Goal: Transaction & Acquisition: Purchase product/service

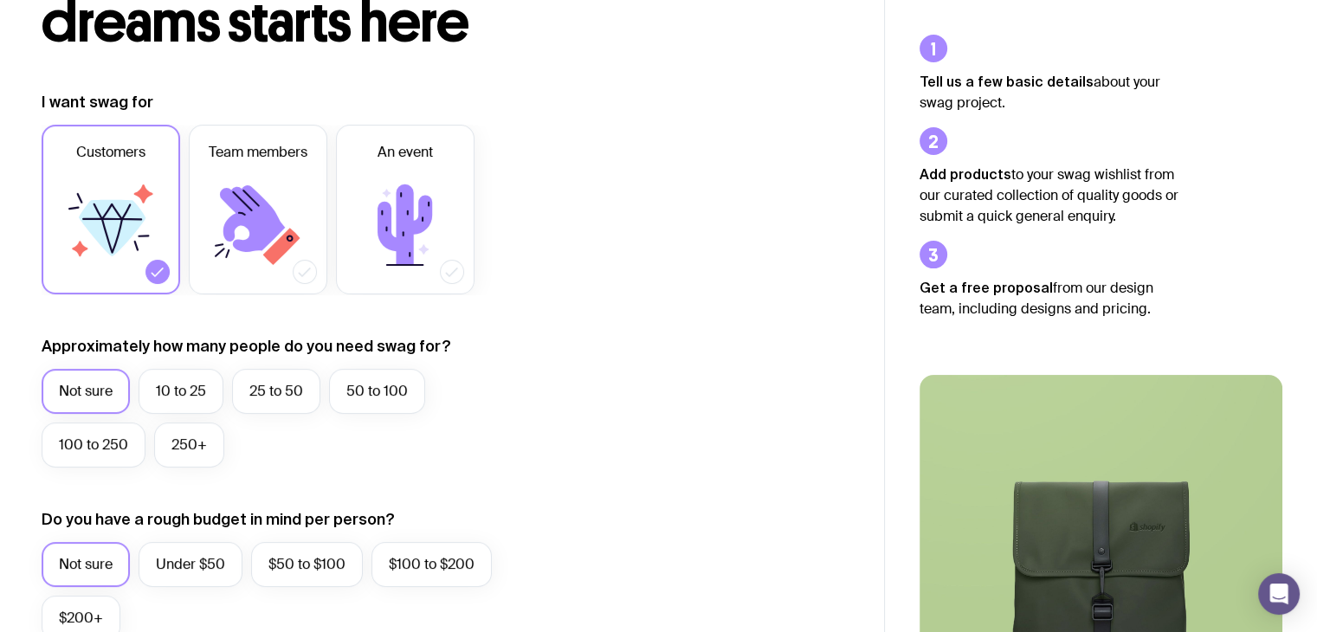
scroll to position [260, 0]
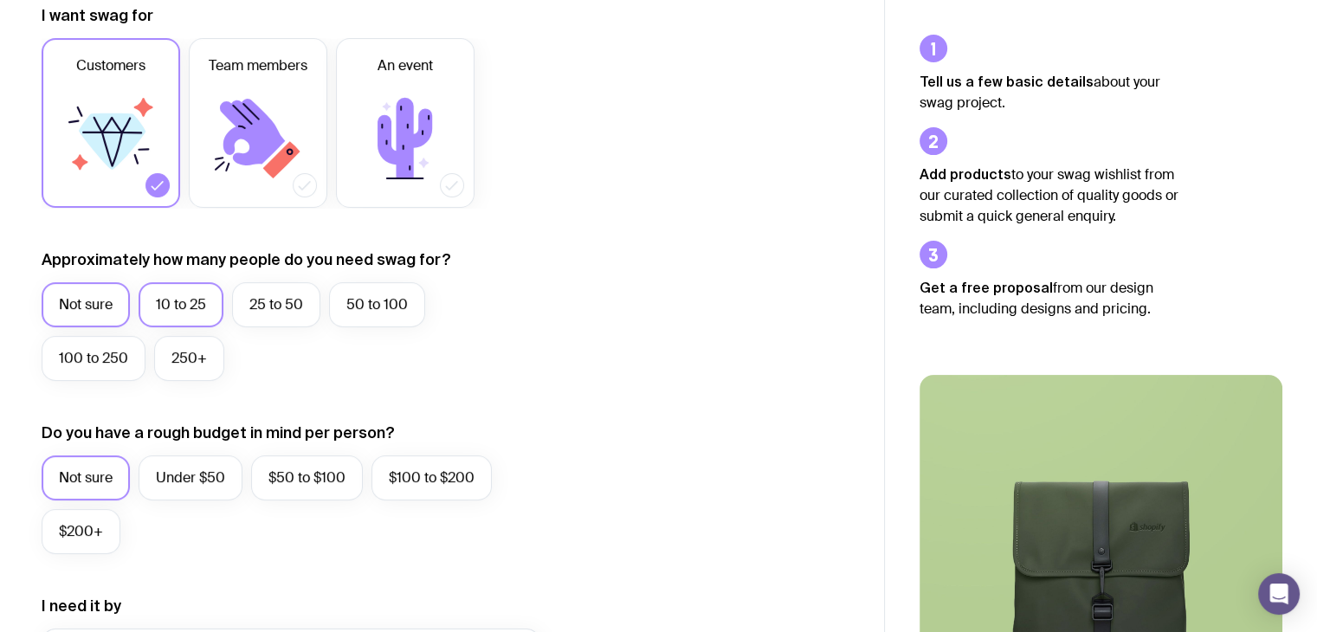
click at [200, 302] on label "10 to 25" at bounding box center [181, 304] width 85 height 45
click at [0, 0] on input "10 to 25" at bounding box center [0, 0] width 0 height 0
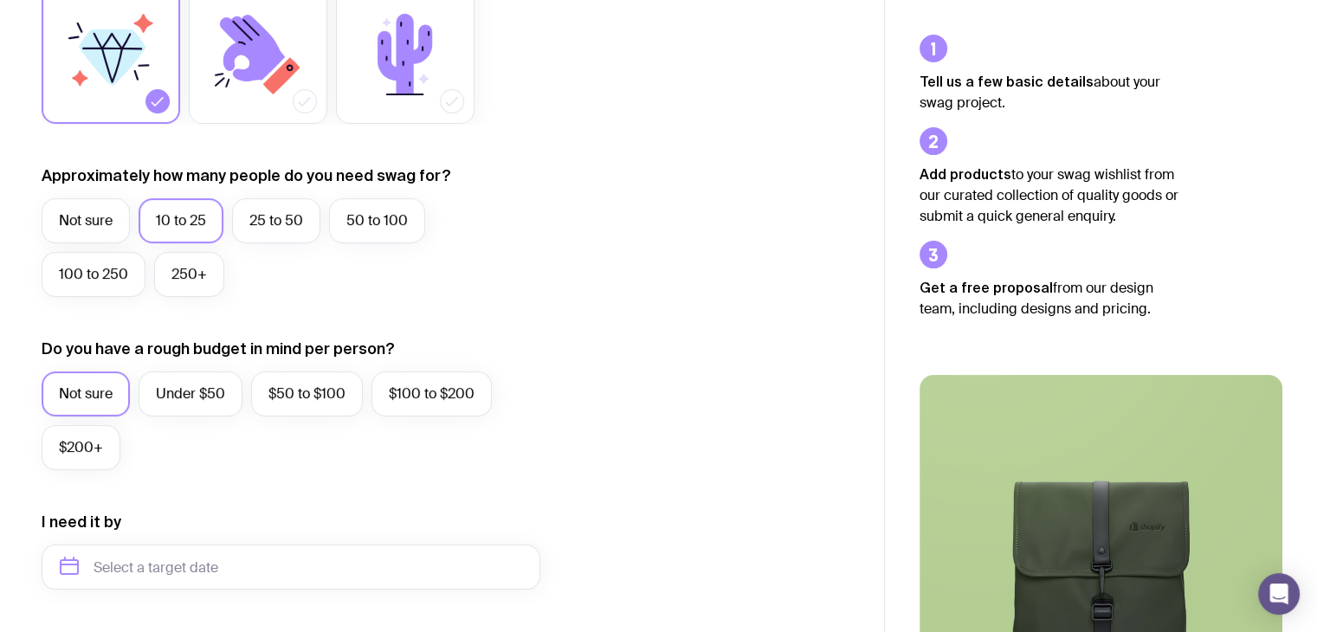
scroll to position [346, 0]
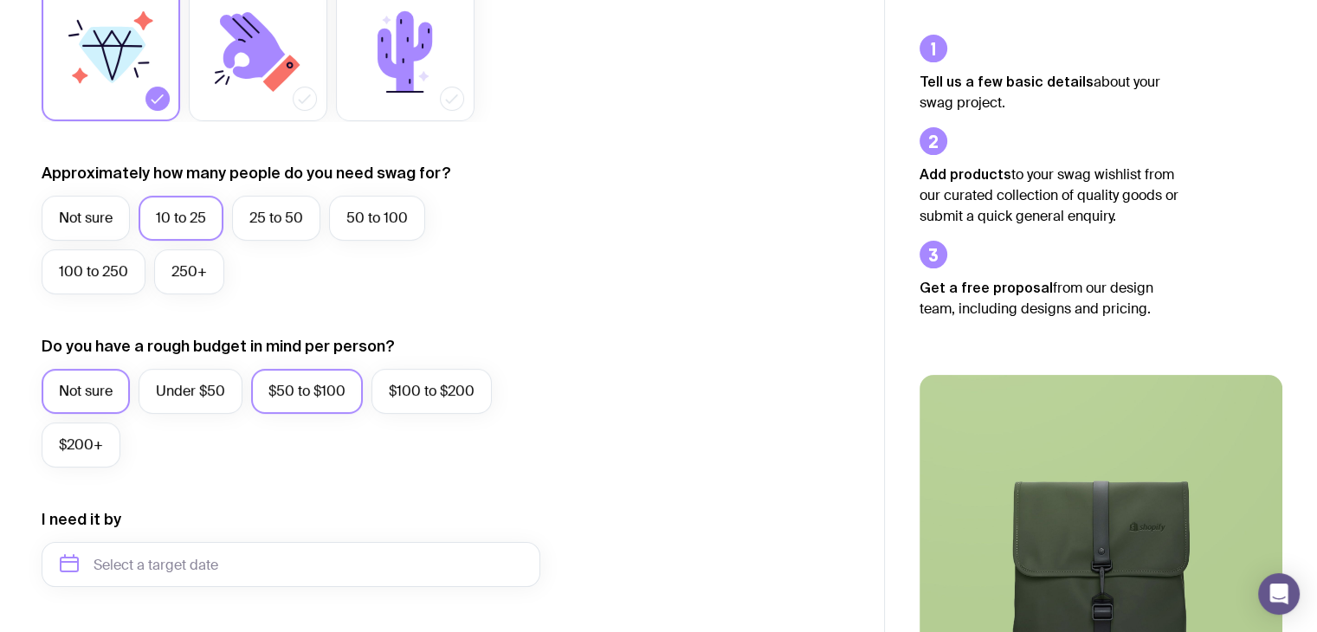
click at [322, 399] on label "$50 to $100" at bounding box center [307, 391] width 112 height 45
click at [0, 0] on input "$50 to $100" at bounding box center [0, 0] width 0 height 0
click at [383, 392] on label "$100 to $200" at bounding box center [432, 391] width 120 height 45
click at [0, 0] on input "$100 to $200" at bounding box center [0, 0] width 0 height 0
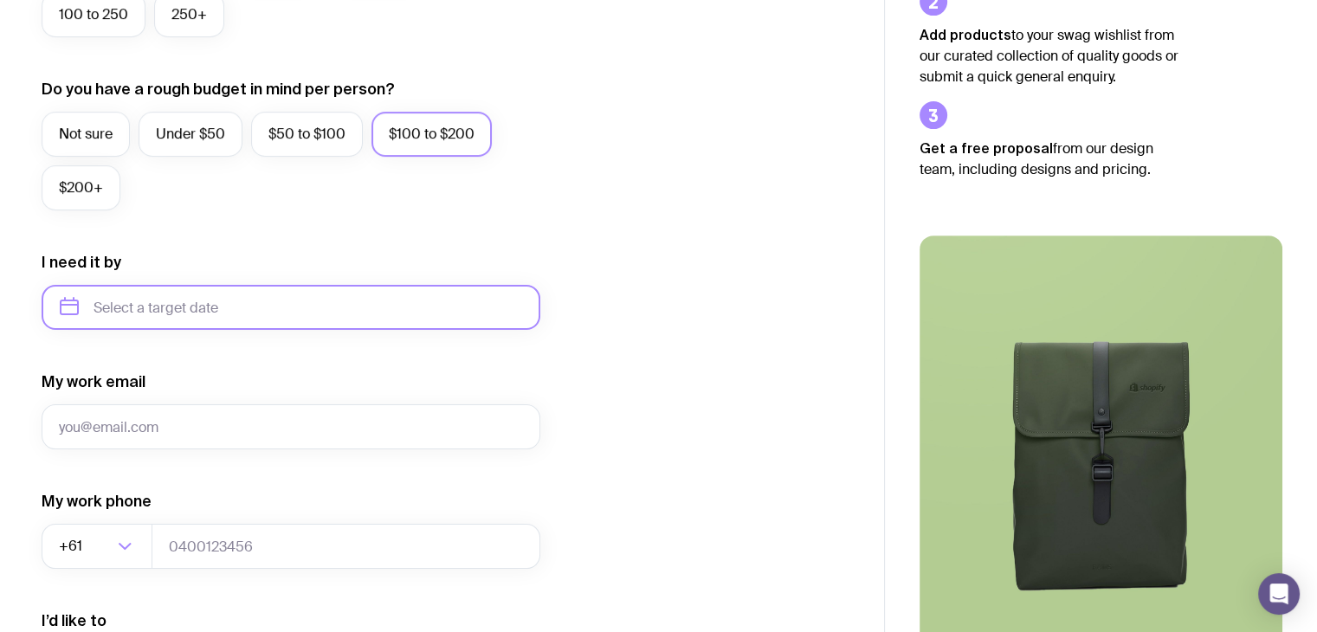
scroll to position [606, 0]
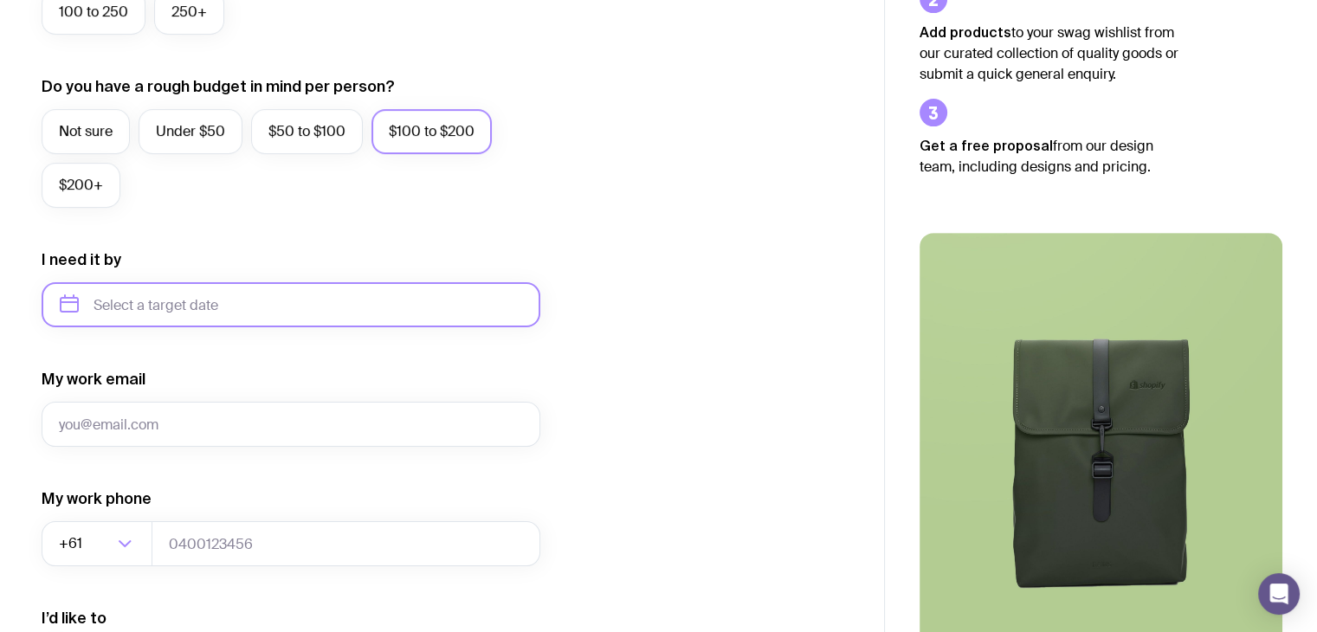
click at [310, 314] on input "text" at bounding box center [291, 304] width 499 height 45
click at [553, 379] on div "I want swag for Customers Team members An event Approximately how many people d…" at bounding box center [442, 224] width 801 height 1131
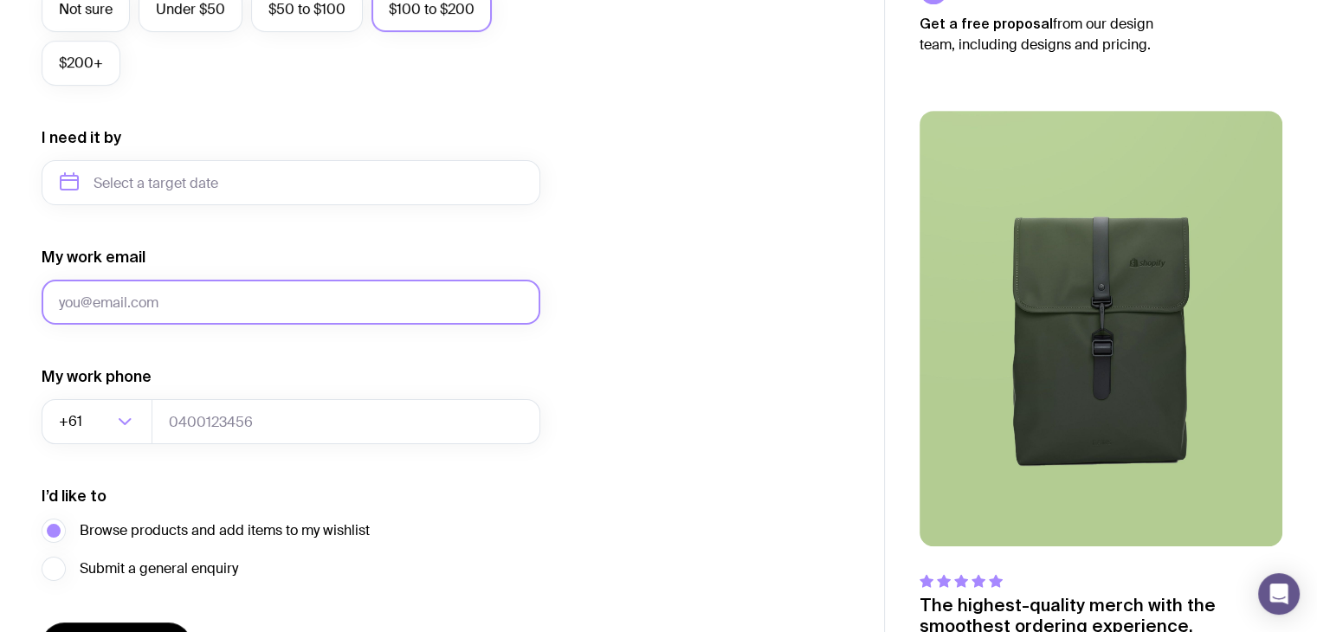
scroll to position [667, 0]
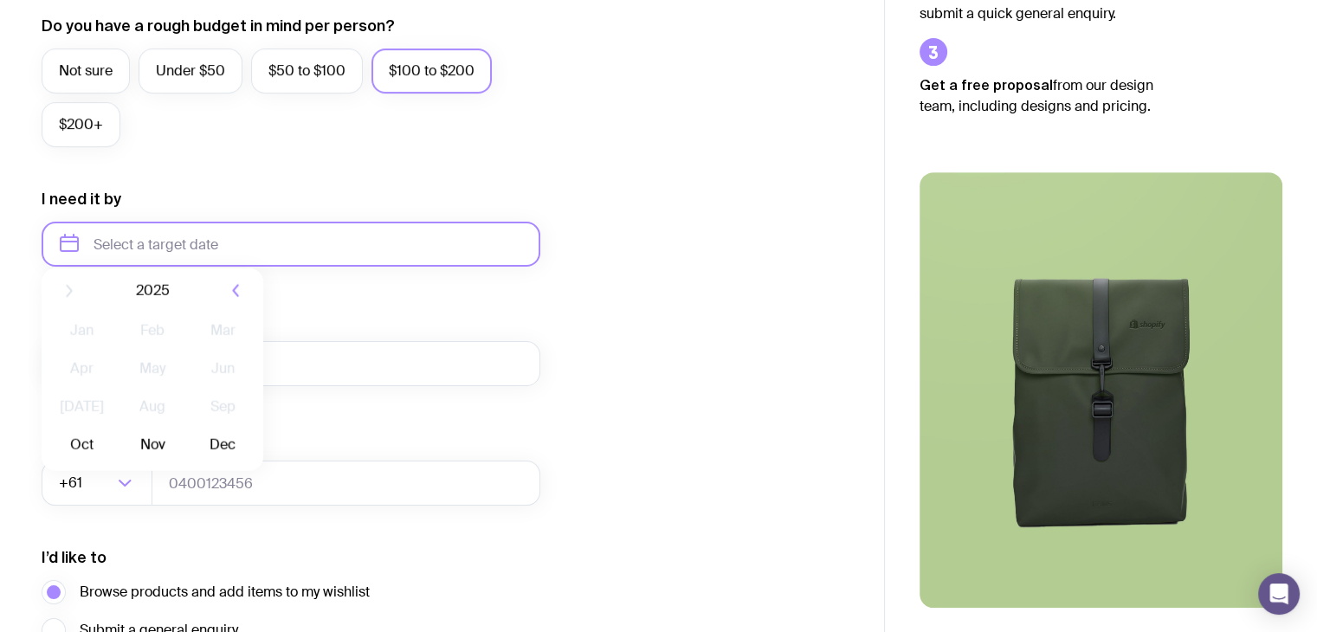
click at [197, 256] on input "text" at bounding box center [291, 244] width 499 height 45
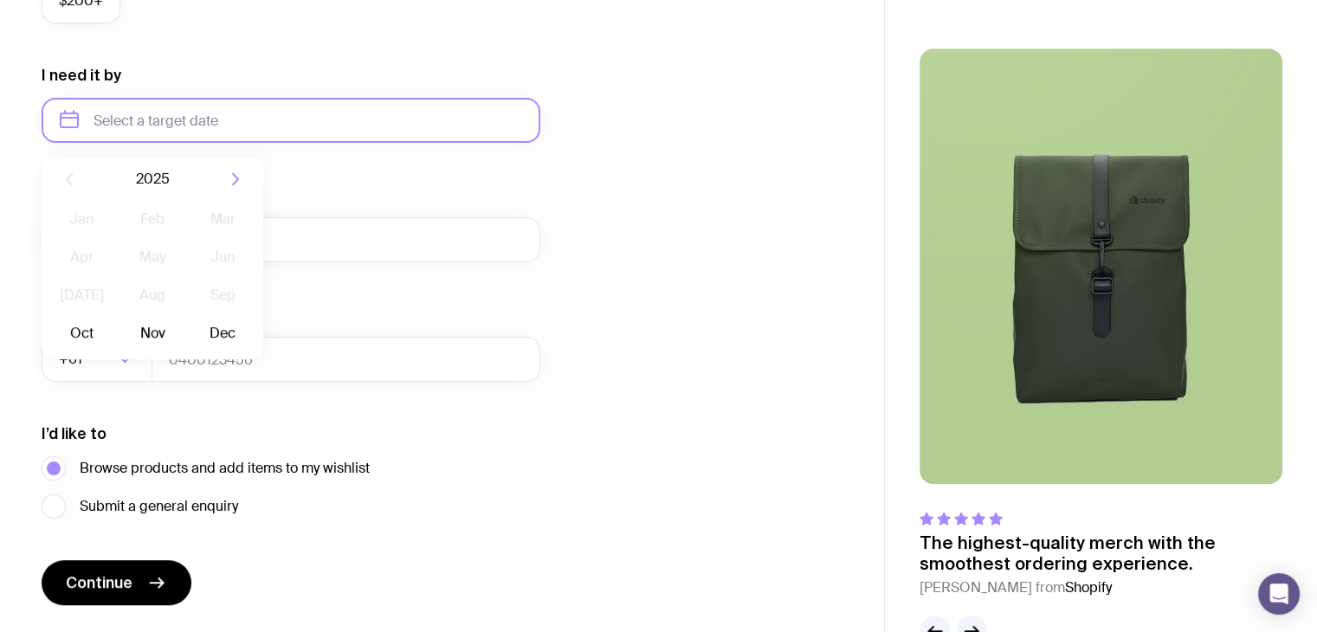
scroll to position [840, 0]
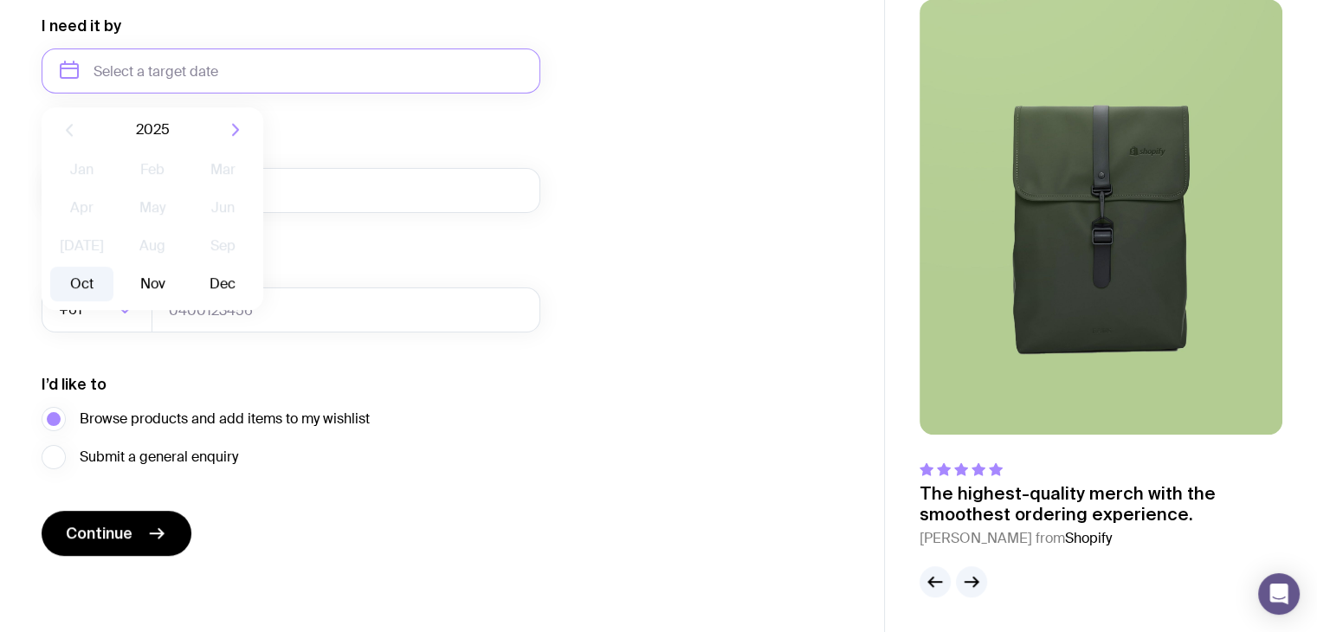
click at [76, 282] on button "Oct" at bounding box center [81, 284] width 63 height 35
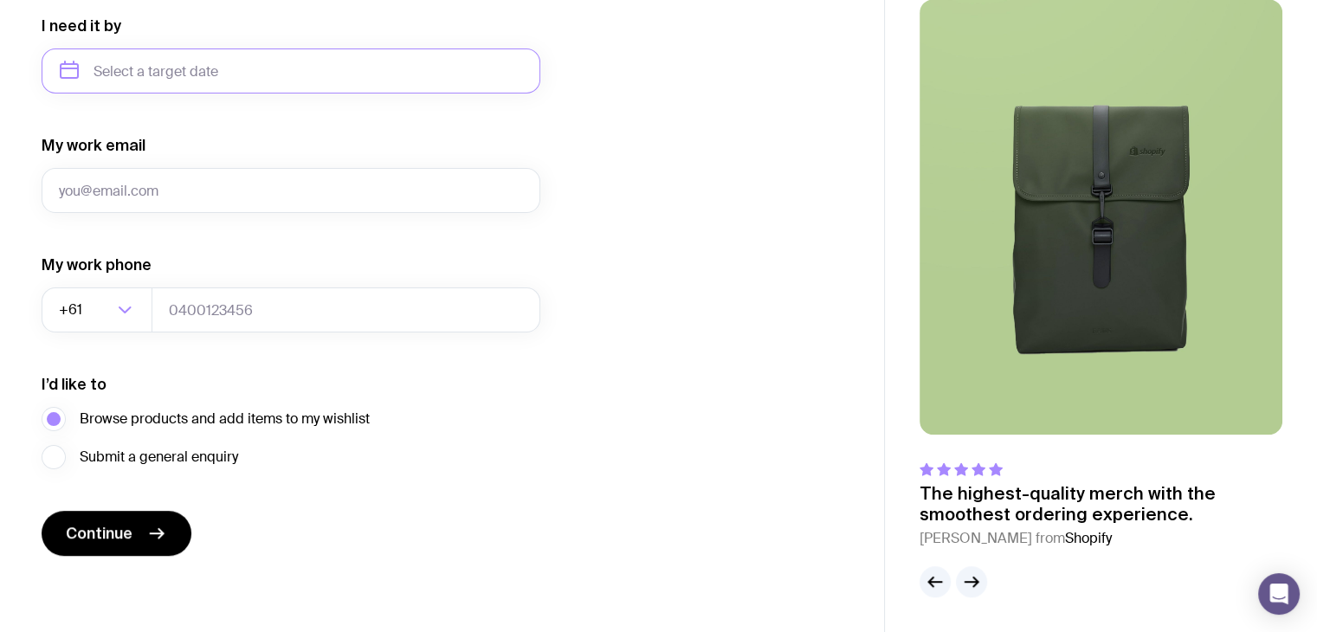
type input "October 2025"
click at [180, 207] on input "My work email" at bounding box center [291, 190] width 499 height 45
type input "[PERSON_NAME][EMAIL_ADDRESS][DOMAIN_NAME]"
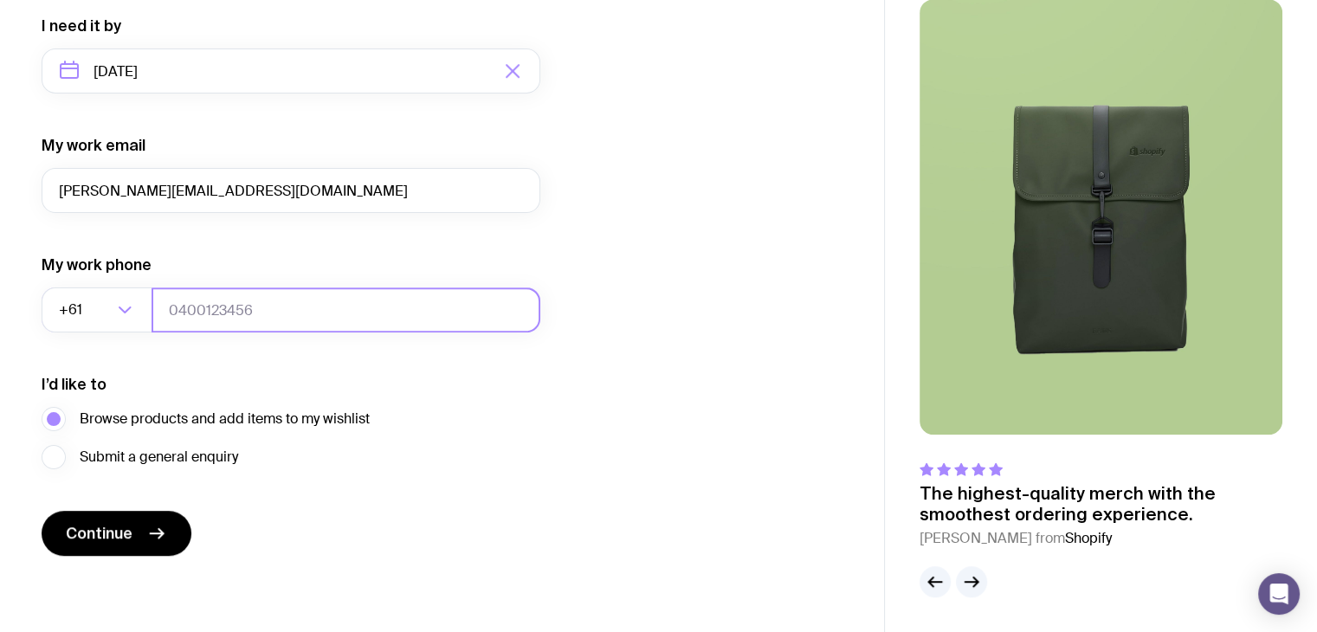
click at [211, 316] on input "tel" at bounding box center [346, 310] width 389 height 45
paste input "61483965703"
drag, startPoint x: 184, startPoint y: 310, endPoint x: 170, endPoint y: 311, distance: 14.8
click at [170, 311] on input "61483965703" at bounding box center [346, 310] width 389 height 45
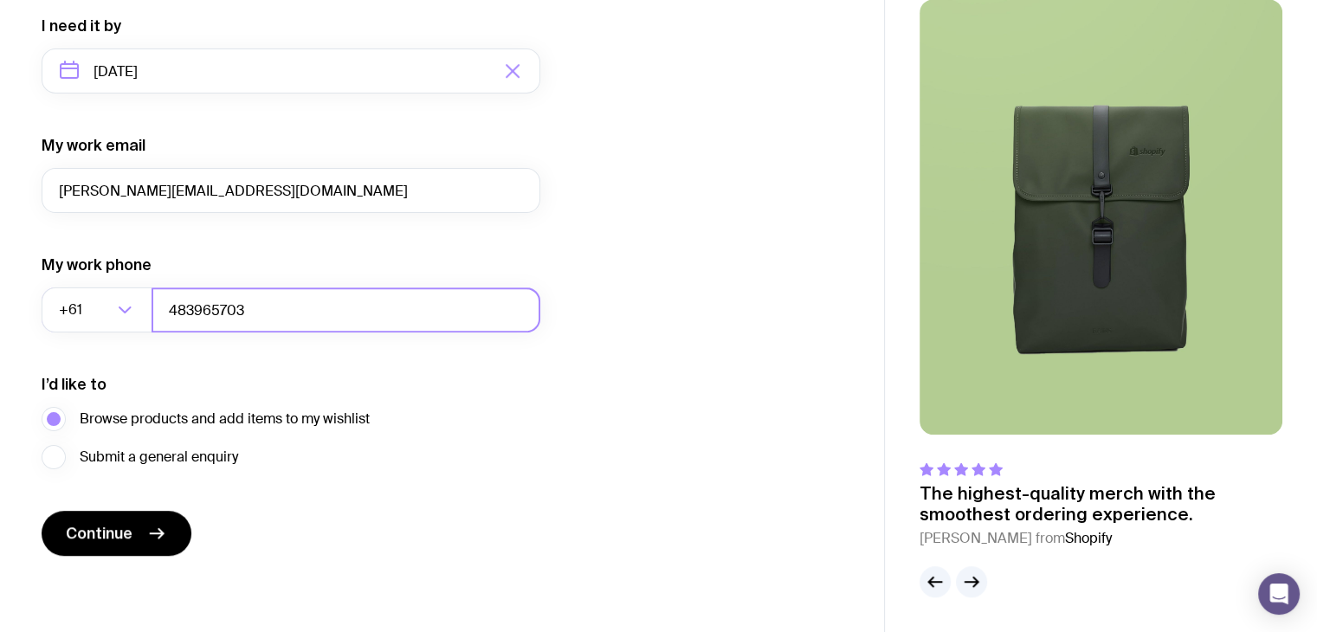
type input "483965703"
click at [156, 517] on button "Continue" at bounding box center [117, 533] width 150 height 45
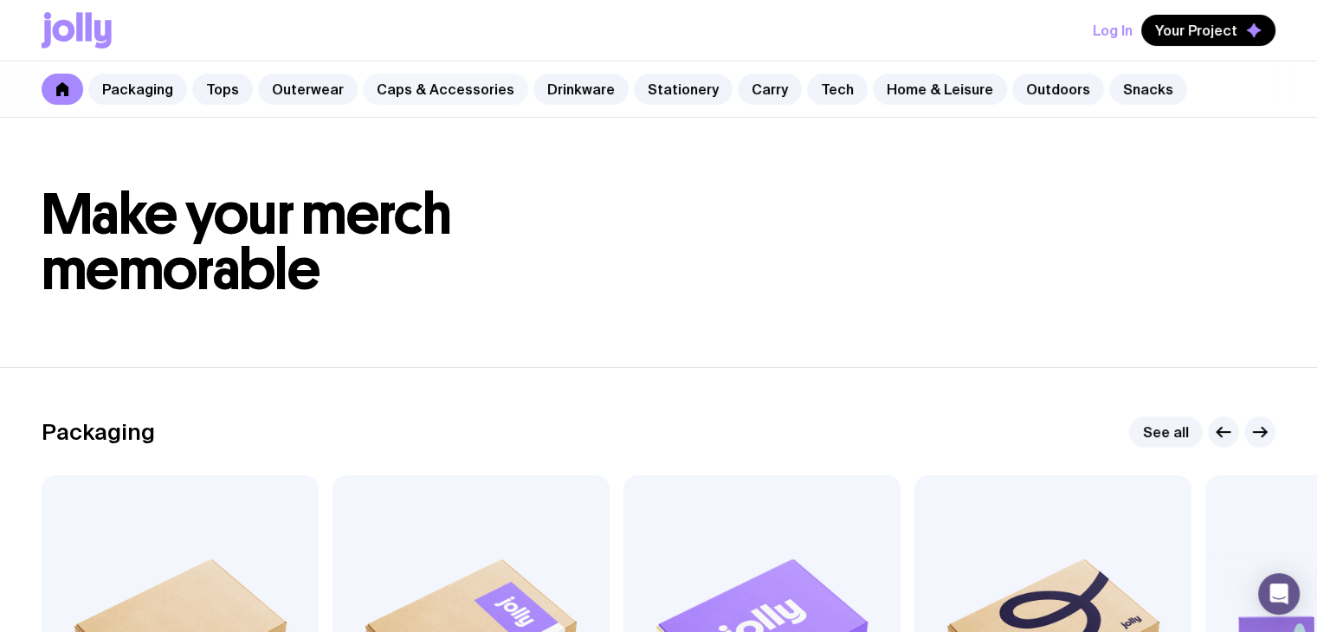
click at [426, 84] on link "Caps & Accessories" at bounding box center [445, 89] width 165 height 31
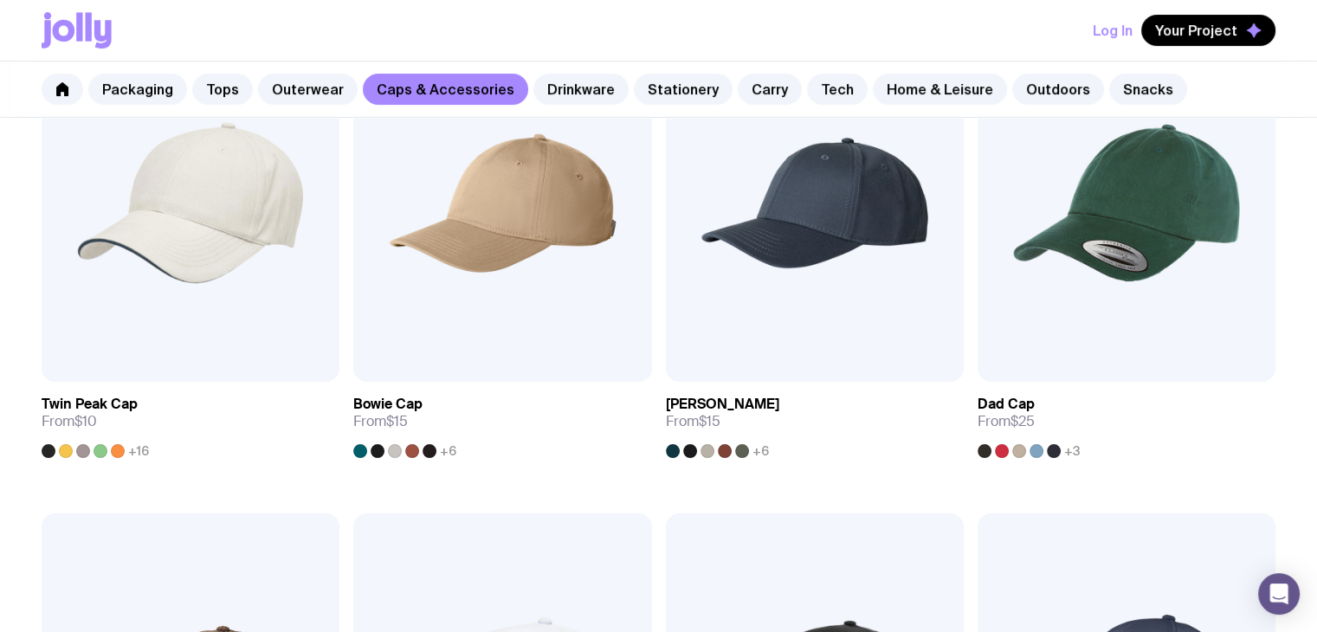
scroll to position [433, 0]
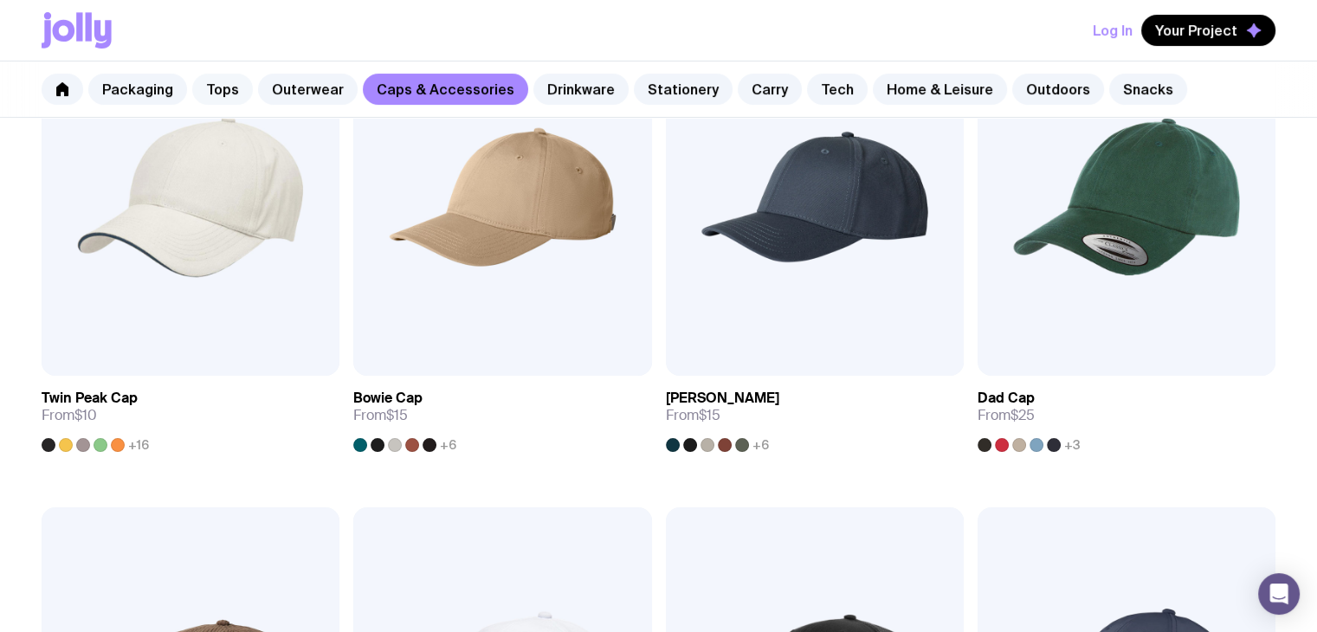
click at [189, 87] on div "Packaging Tops Outerwear Caps & Accessories Drinkware Stationery Carry Tech Hom…" at bounding box center [658, 89] width 1317 height 56
click at [204, 87] on link "Tops" at bounding box center [222, 89] width 61 height 31
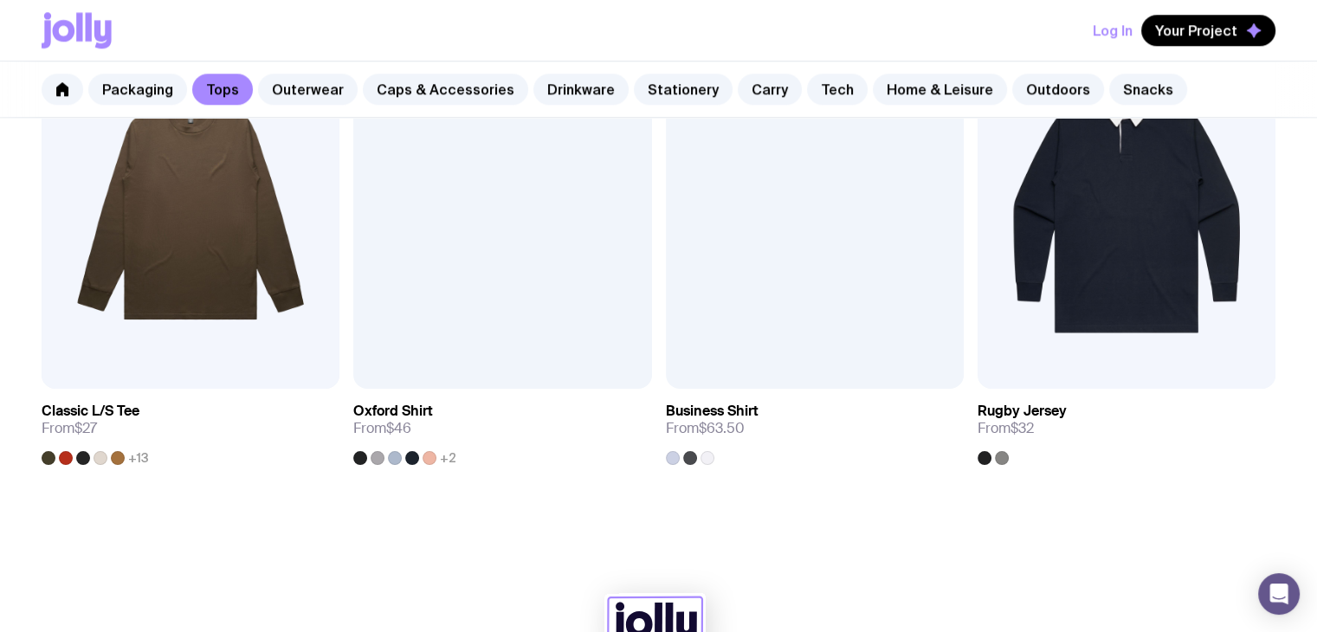
scroll to position [1842, 0]
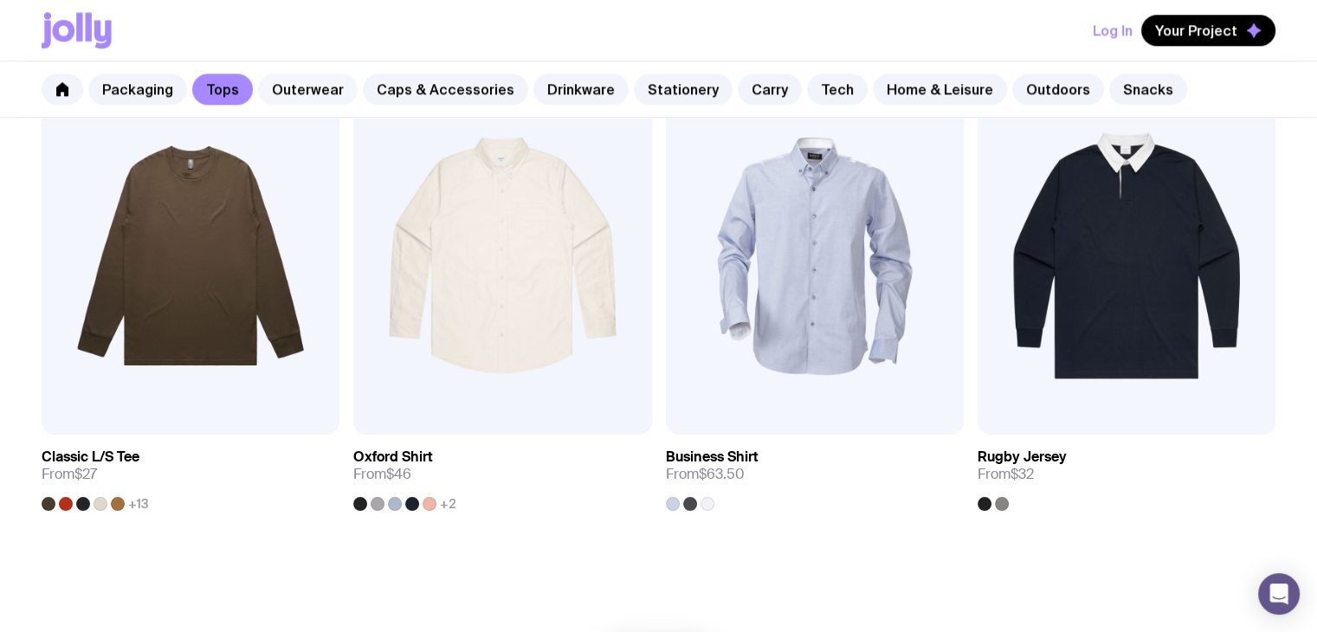
click at [301, 87] on link "Outerwear" at bounding box center [308, 89] width 100 height 31
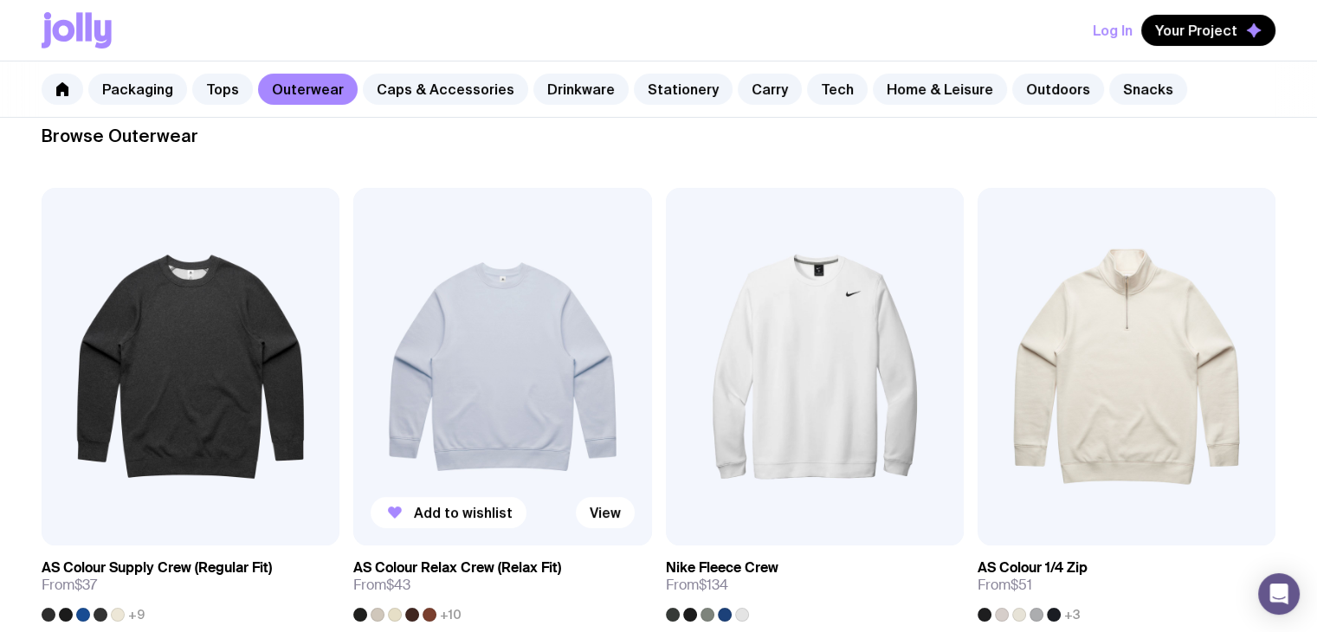
scroll to position [260, 0]
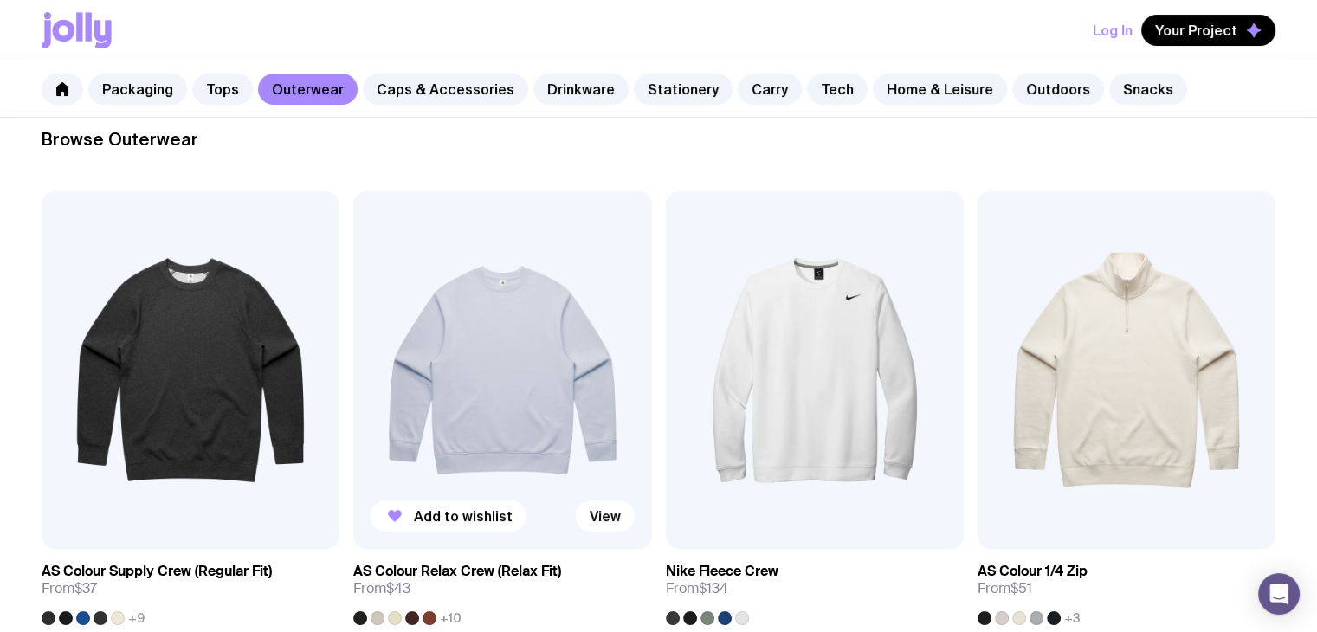
click at [431, 364] on img at bounding box center [502, 370] width 298 height 358
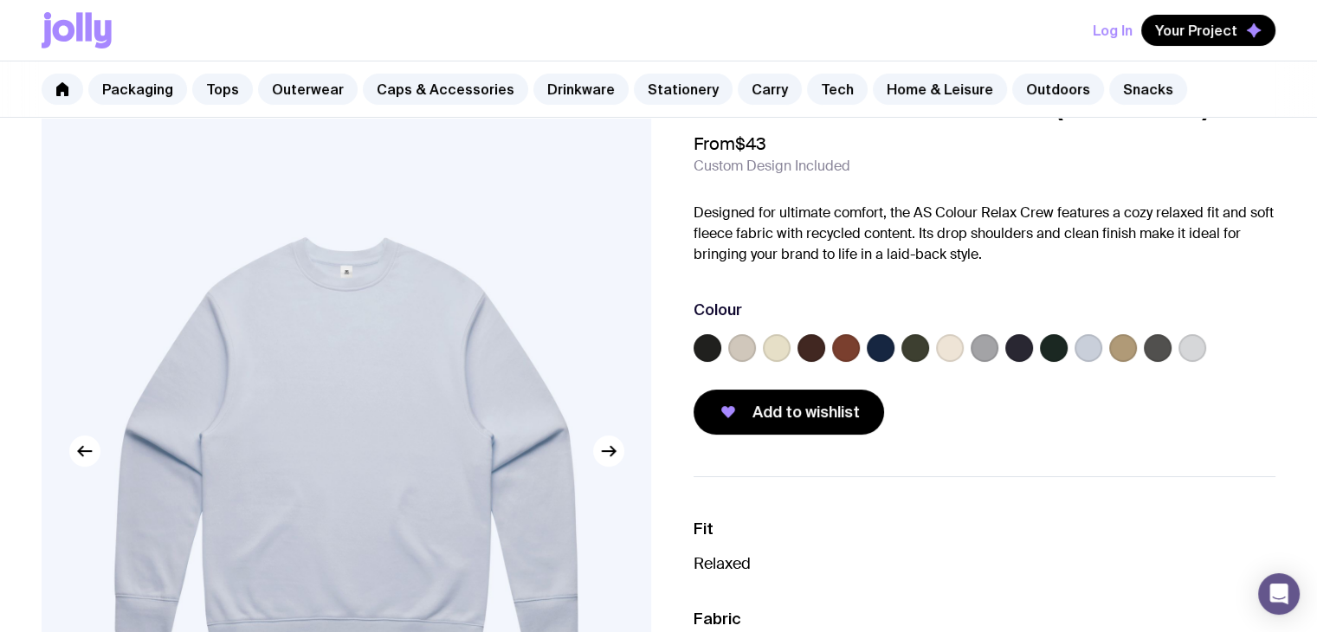
scroll to position [173, 0]
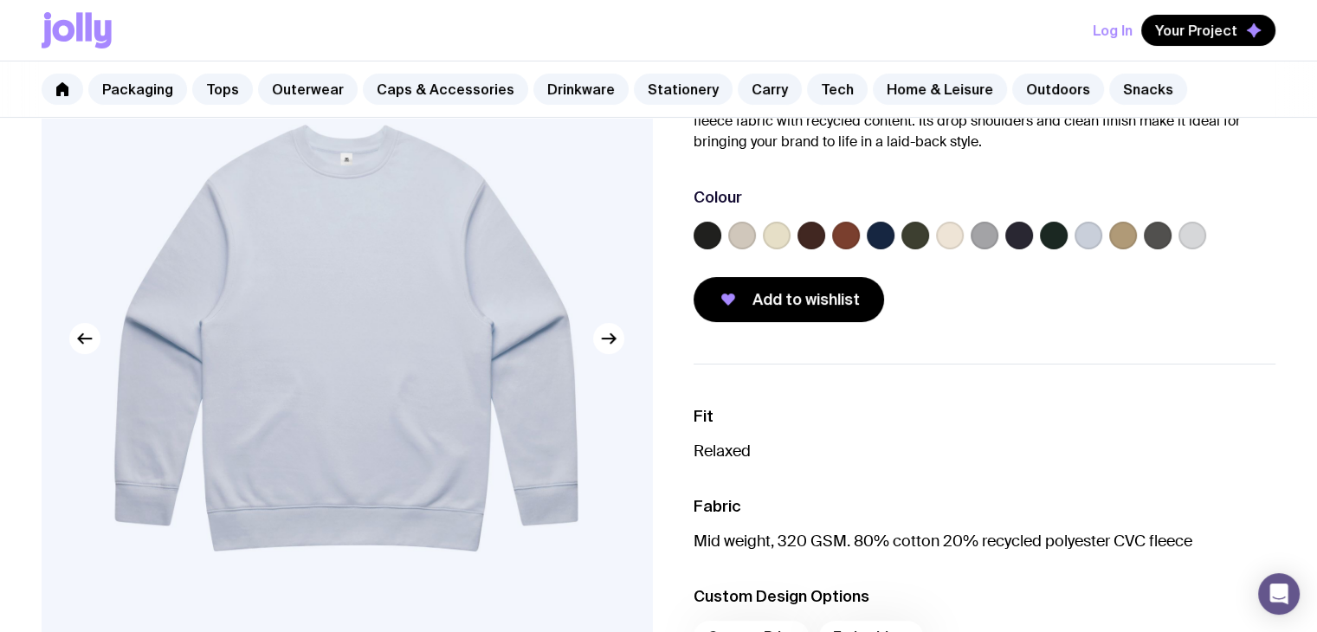
click at [1066, 233] on label at bounding box center [1054, 236] width 28 height 28
click at [0, 0] on input "radio" at bounding box center [0, 0] width 0 height 0
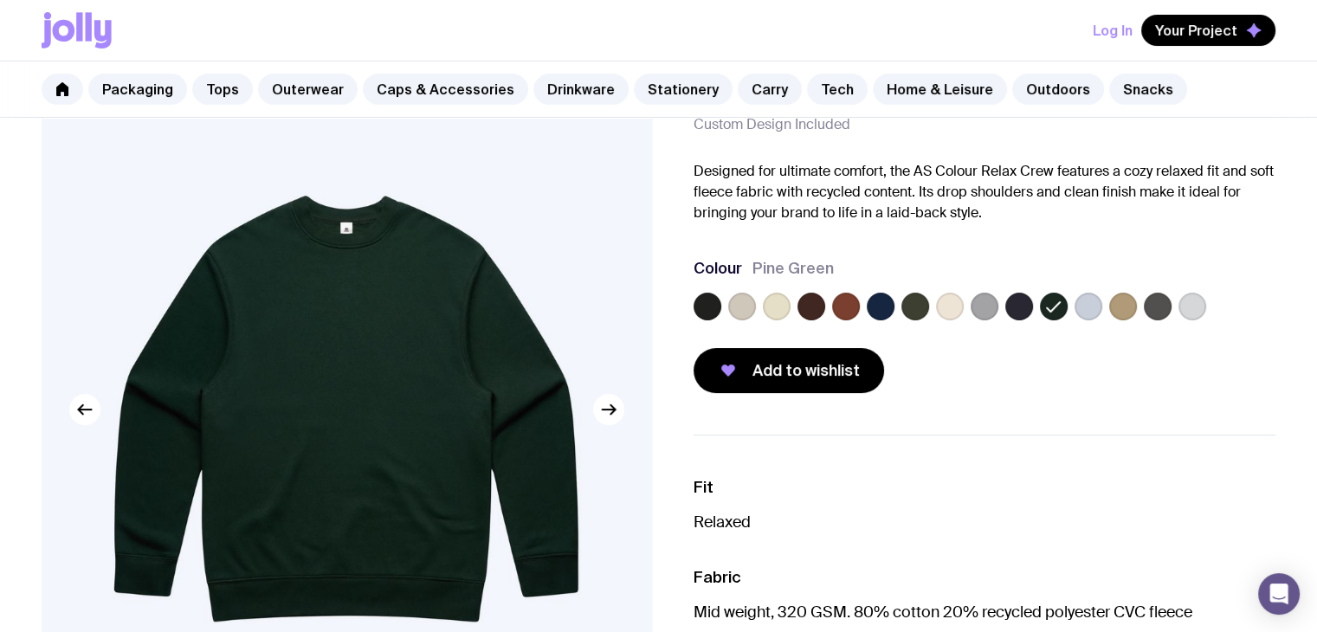
scroll to position [520, 0]
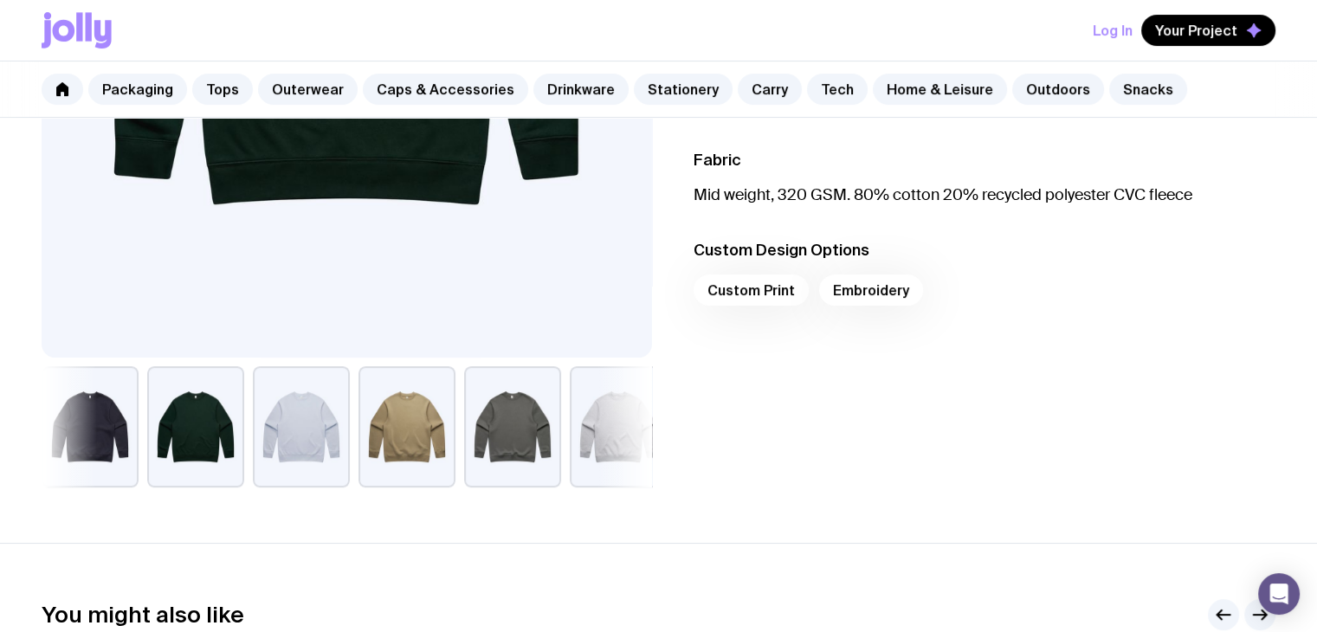
click at [759, 296] on div "Custom Print Embroidery" at bounding box center [985, 296] width 583 height 42
click at [765, 292] on div "Custom Print Embroidery" at bounding box center [985, 296] width 583 height 42
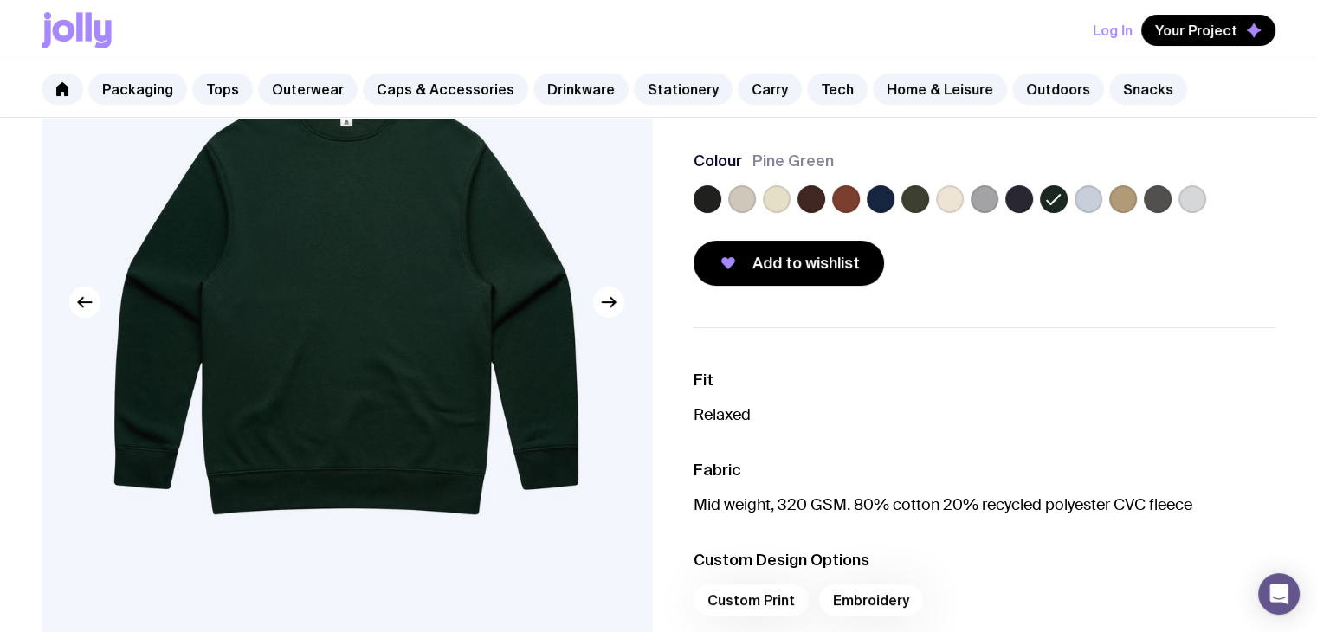
scroll to position [173, 0]
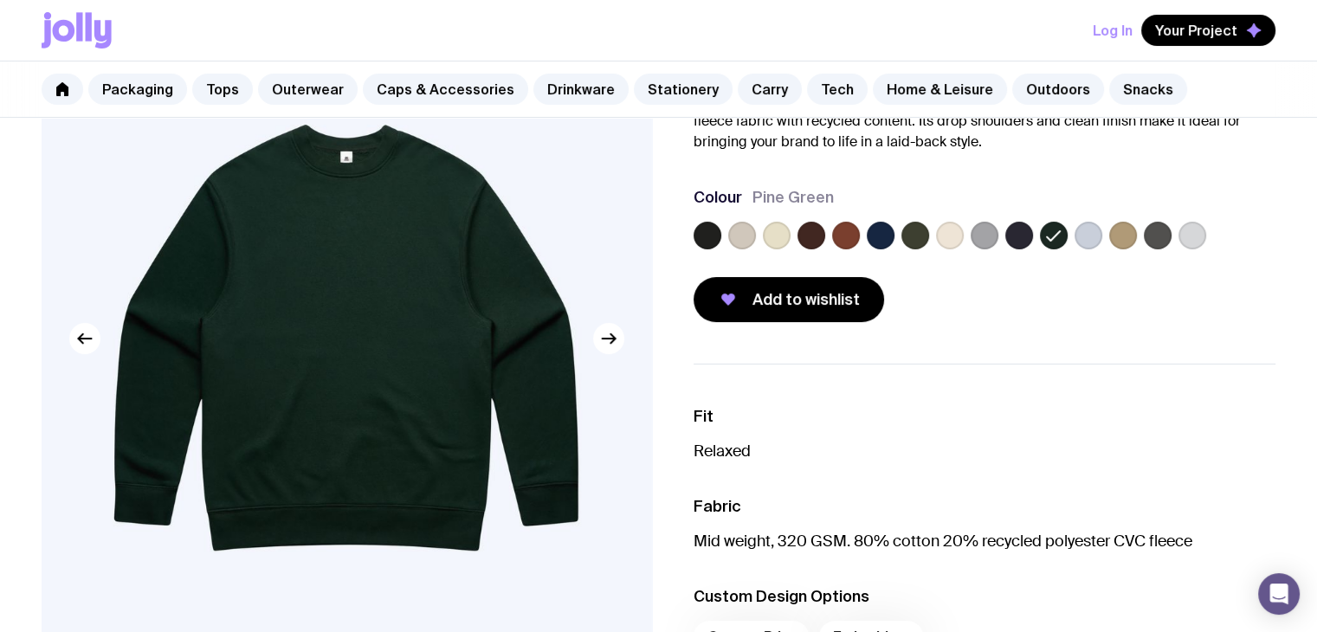
click at [1112, 30] on button "Log In" at bounding box center [1113, 30] width 40 height 31
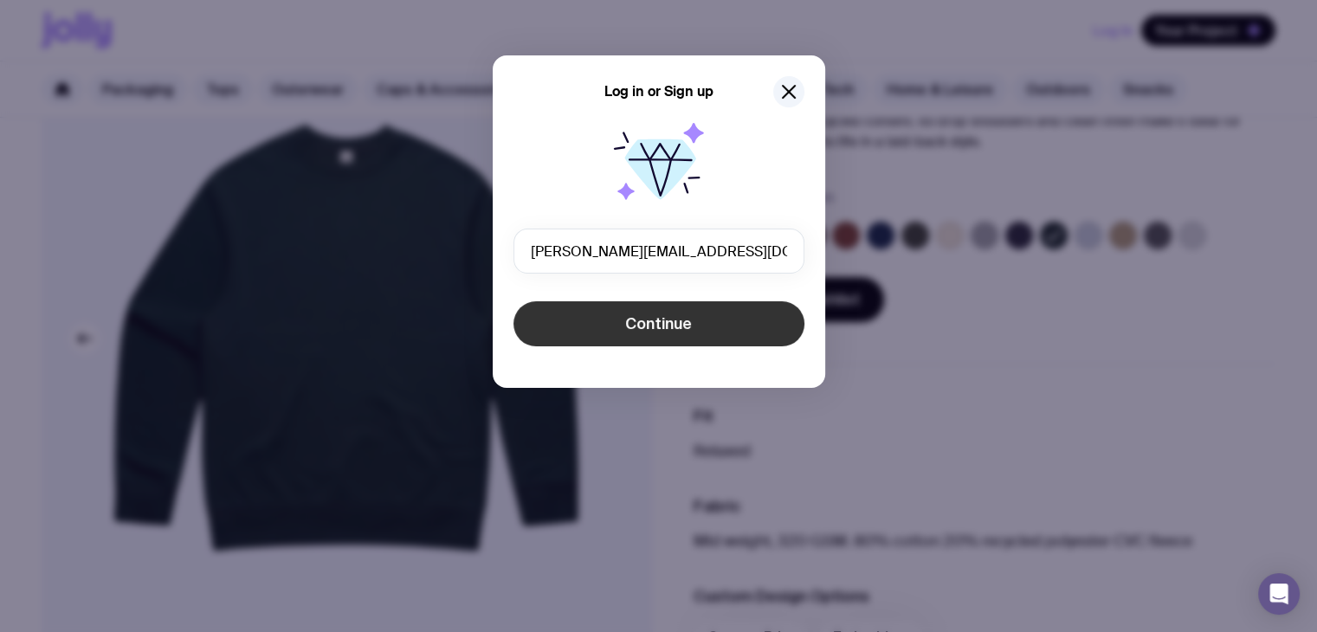
click at [670, 330] on span "Continue" at bounding box center [658, 324] width 67 height 21
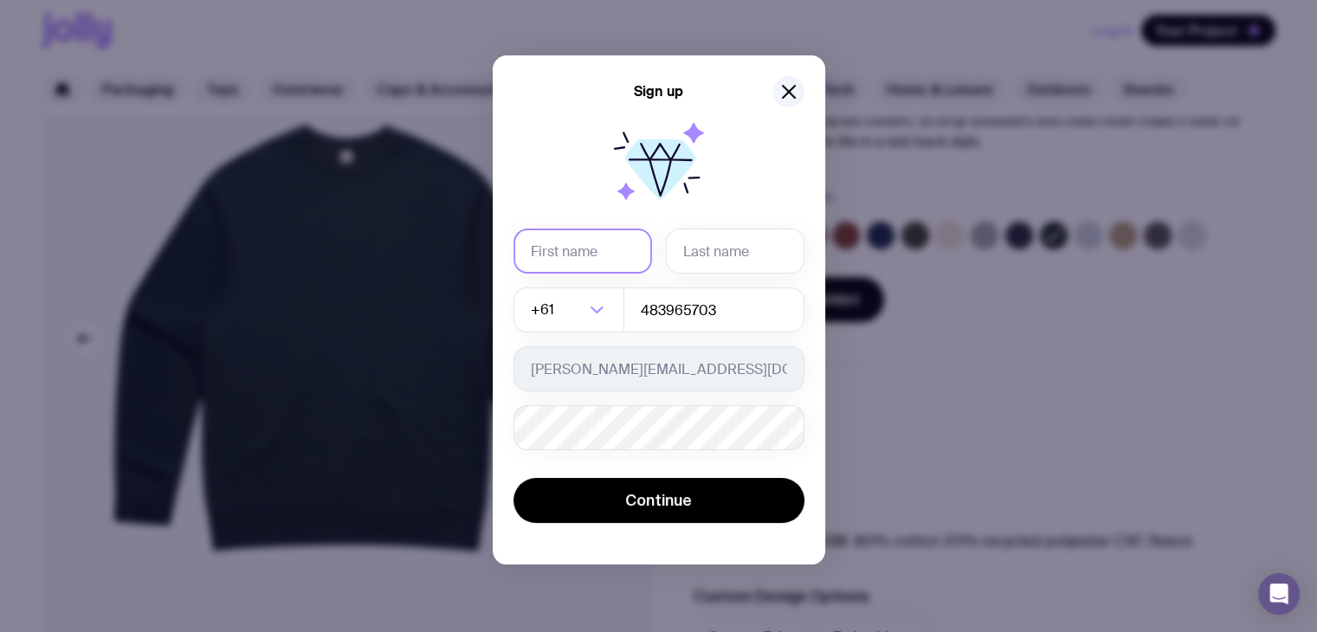
click at [607, 258] on input "text" at bounding box center [583, 251] width 139 height 45
type input "Pauline"
click at [676, 262] on input "text" at bounding box center [735, 251] width 139 height 45
type input "Antonio"
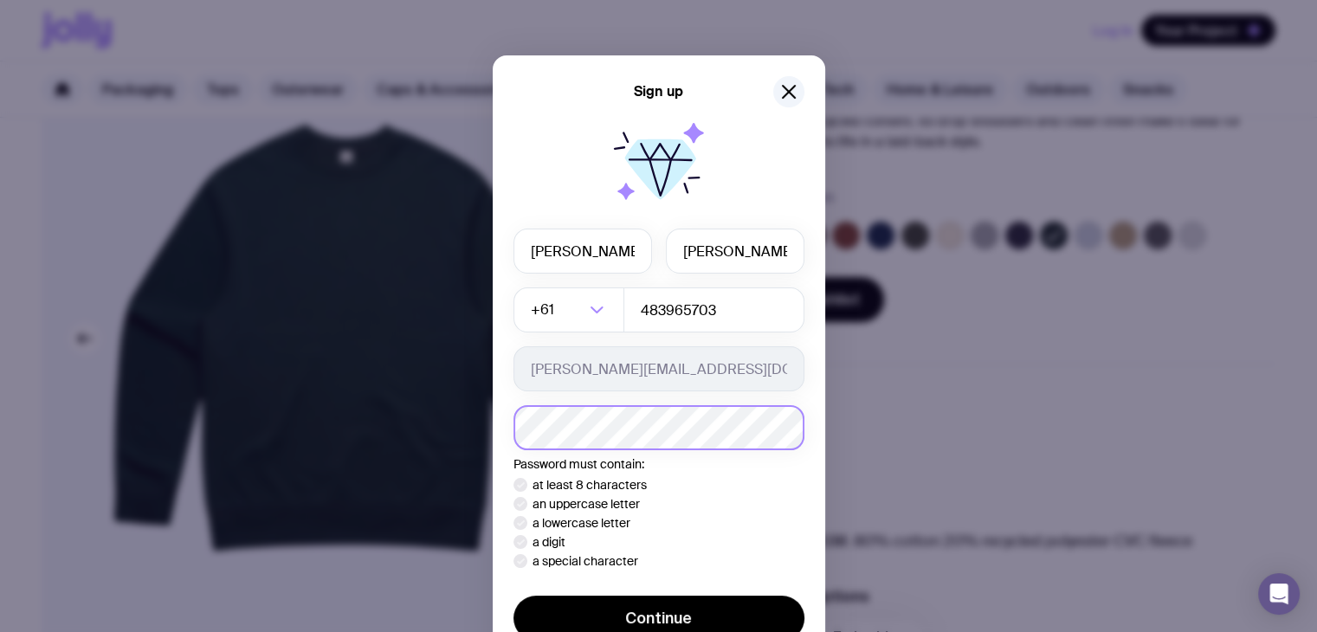
scroll to position [87, 0]
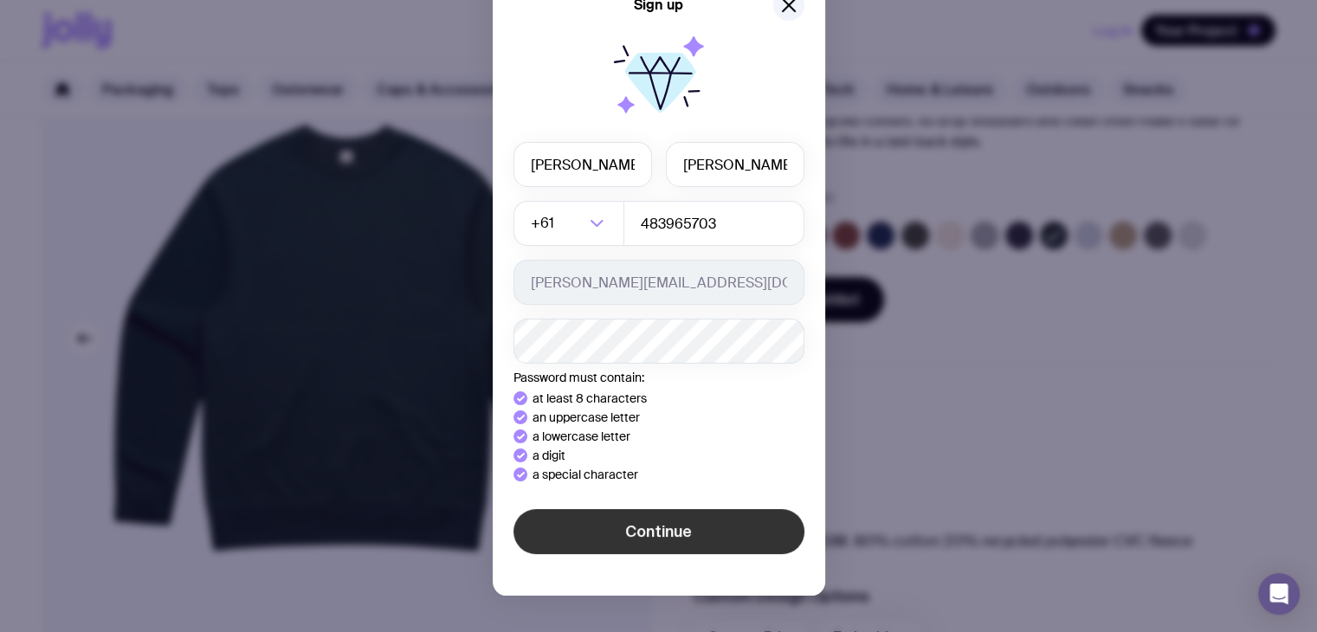
click at [670, 535] on form "Pauline Antonio +61 Loading... 483965703 pauline@huntst.com Password must conta…" at bounding box center [659, 350] width 291 height 416
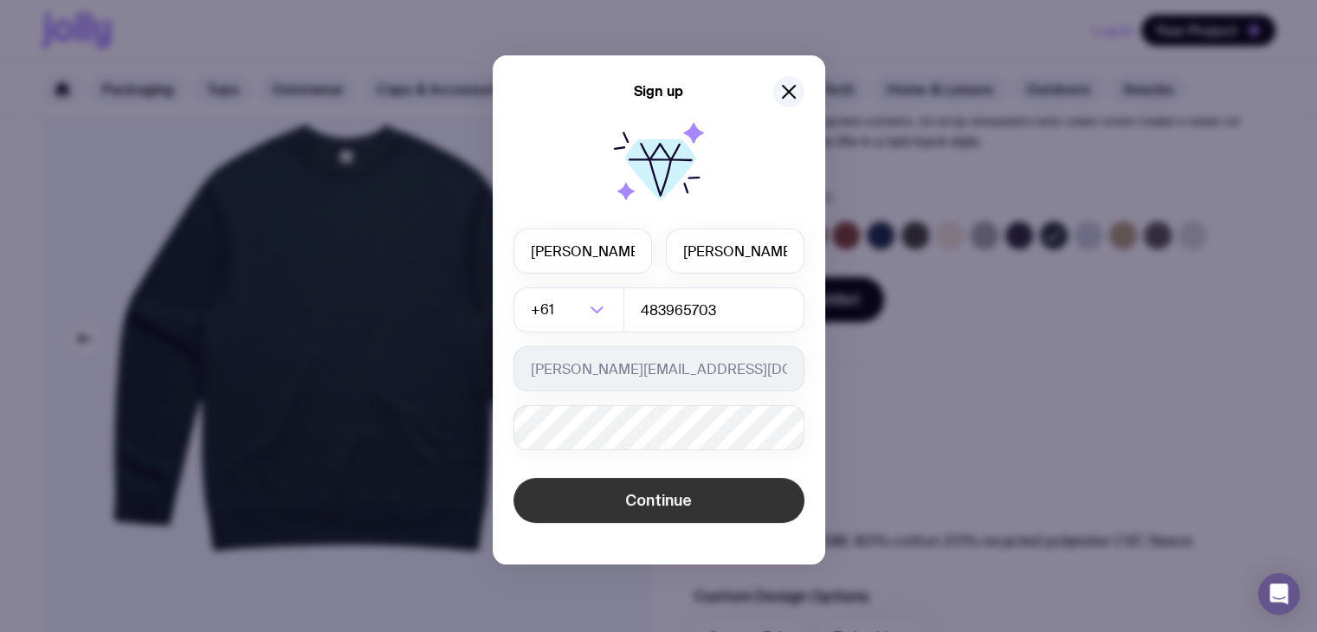
click at [694, 496] on button "Continue" at bounding box center [659, 500] width 291 height 45
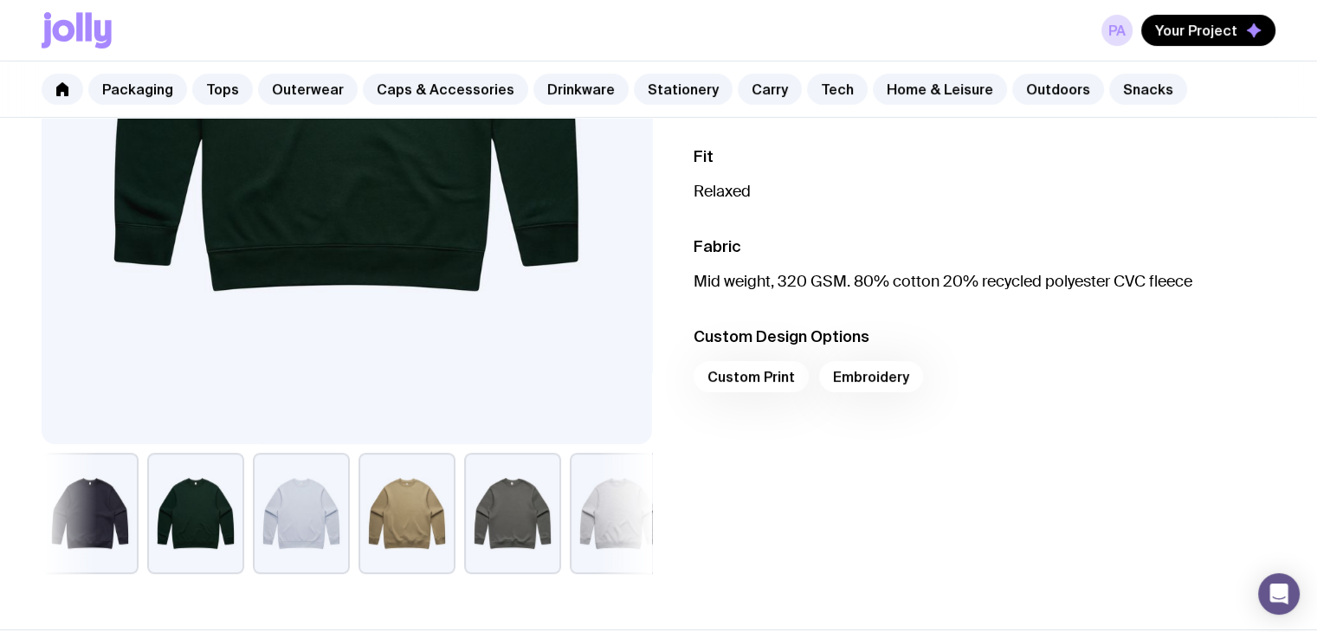
click at [780, 373] on div "Custom Print Embroidery" at bounding box center [985, 382] width 583 height 42
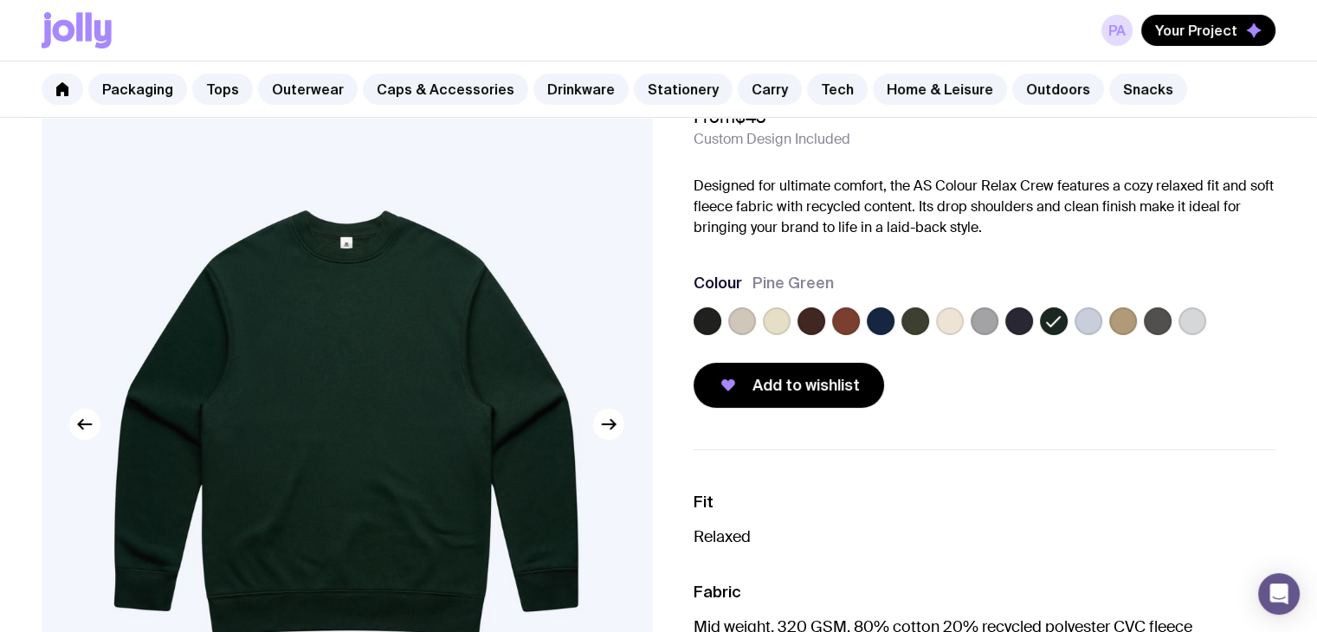
scroll to position [87, 0]
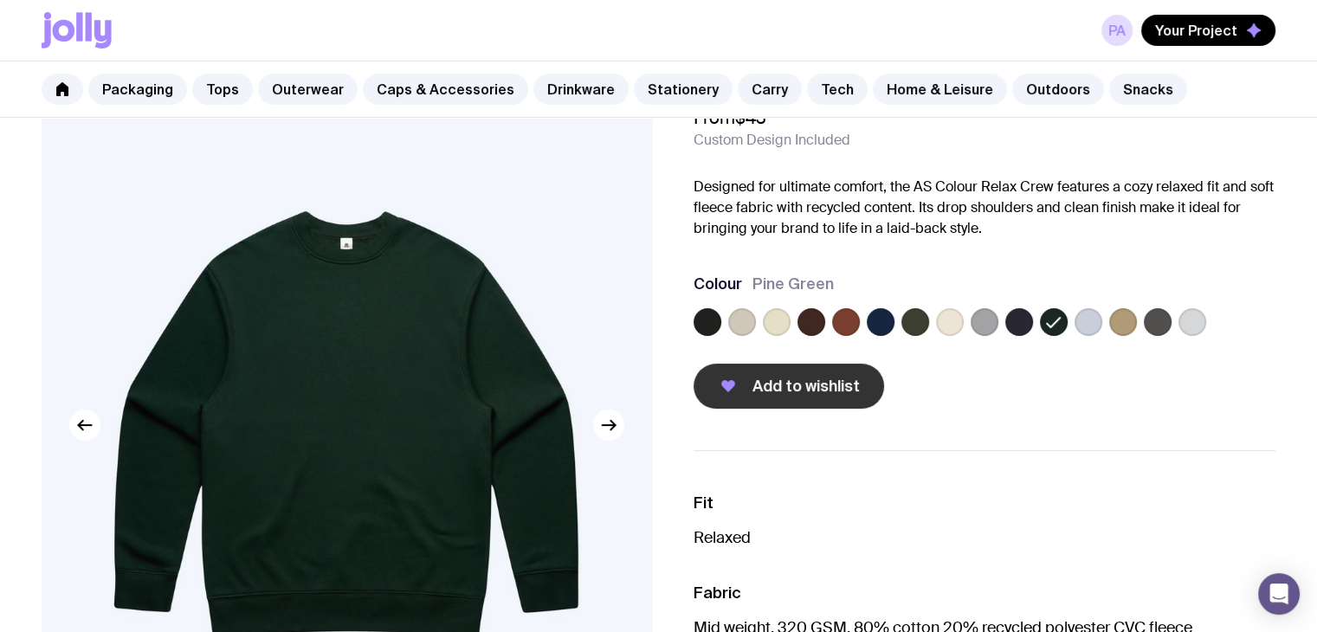
click at [762, 385] on span "Add to wishlist" at bounding box center [806, 386] width 107 height 21
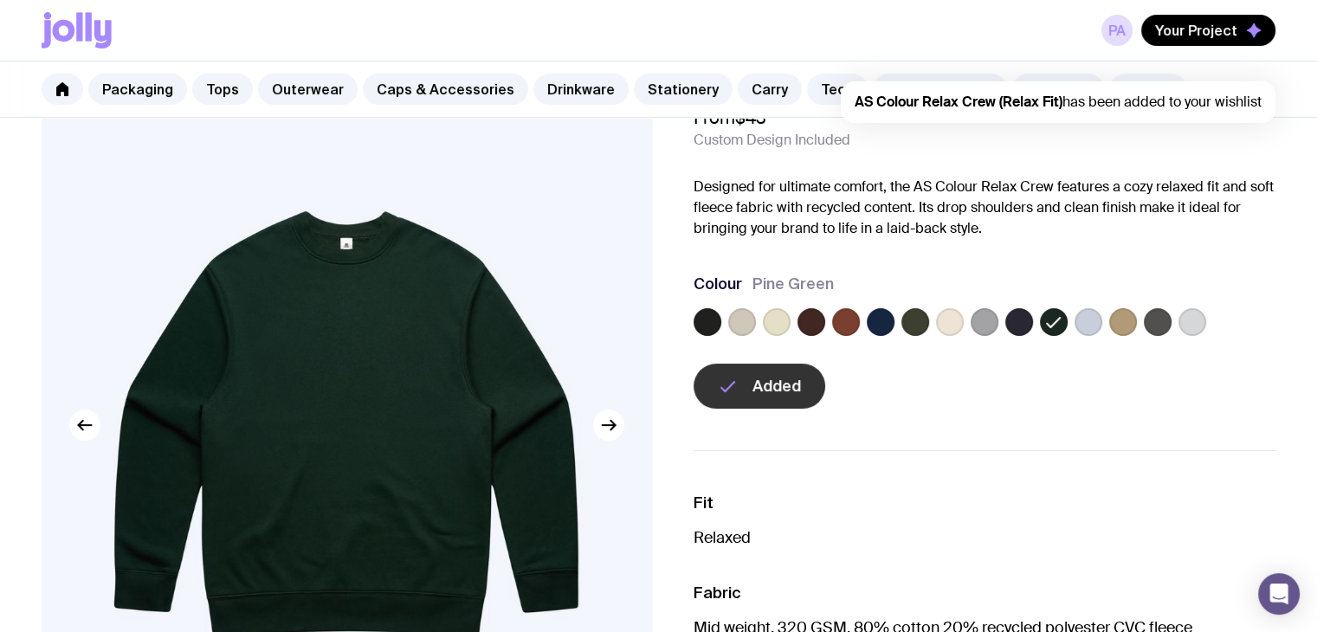
scroll to position [0, 0]
click at [1194, 35] on span "Your Project" at bounding box center [1197, 30] width 82 height 17
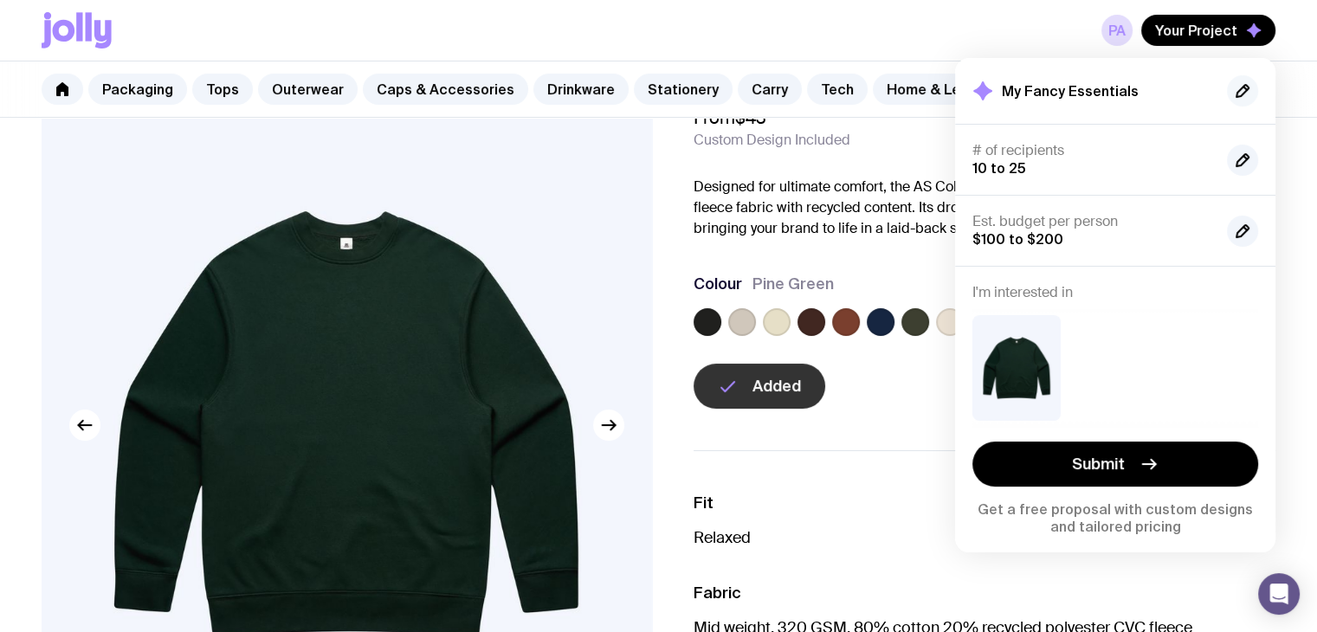
click at [1240, 77] on button "button" at bounding box center [1242, 90] width 31 height 31
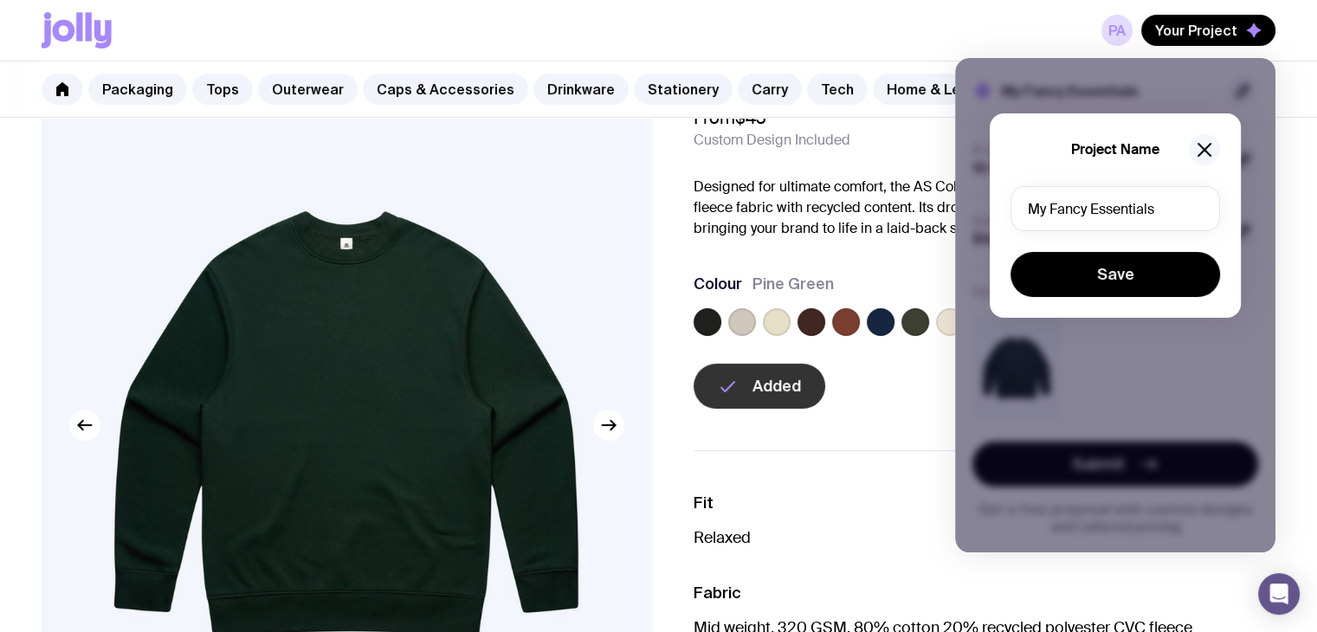
click at [1199, 135] on button "button" at bounding box center [1204, 149] width 31 height 31
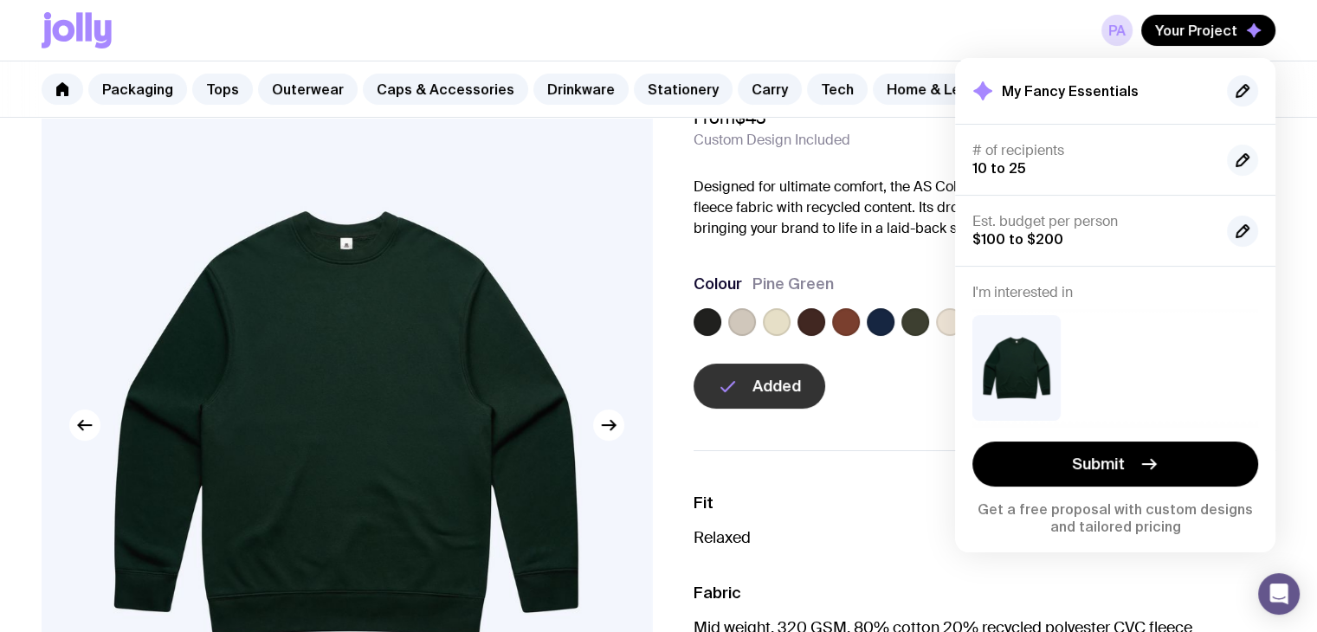
click at [1233, 160] on icon "button" at bounding box center [1243, 160] width 21 height 21
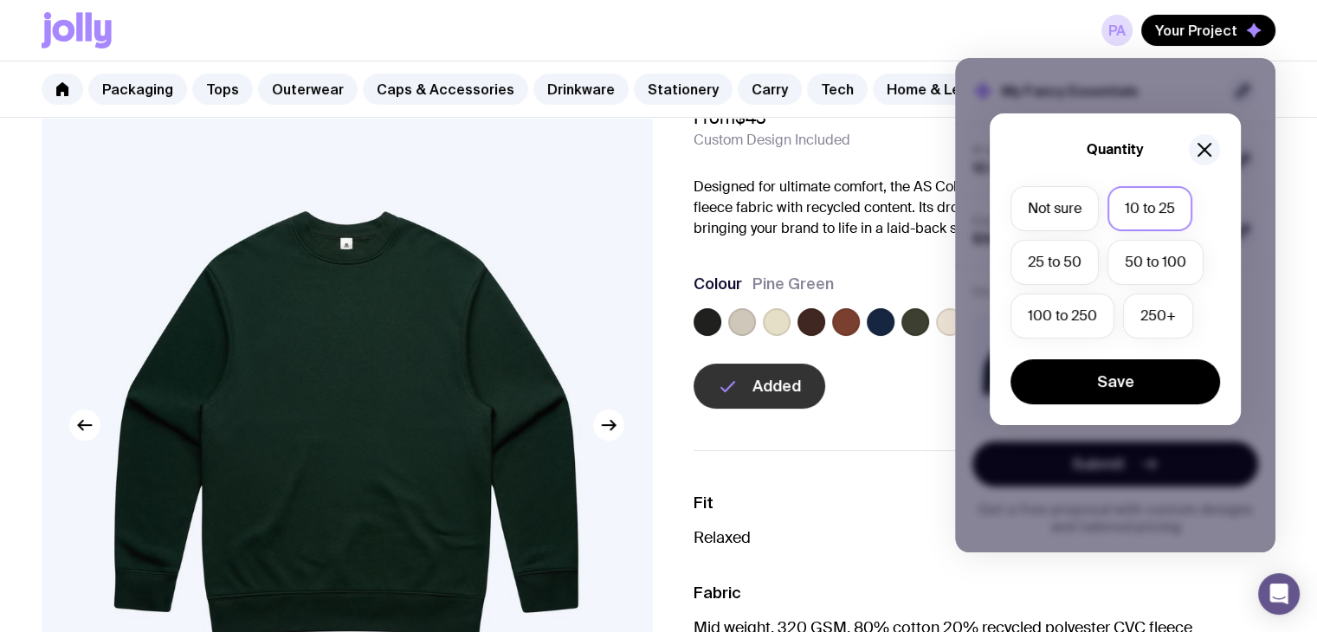
click at [1233, 160] on div "Quantity Not sure 10 to 25 25 to 50 50 to 100 100 to 250 250+ Save" at bounding box center [1115, 269] width 251 height 312
click at [1061, 190] on label "Not sure" at bounding box center [1055, 208] width 88 height 45
click at [0, 0] on input "Not sure" at bounding box center [0, 0] width 0 height 0
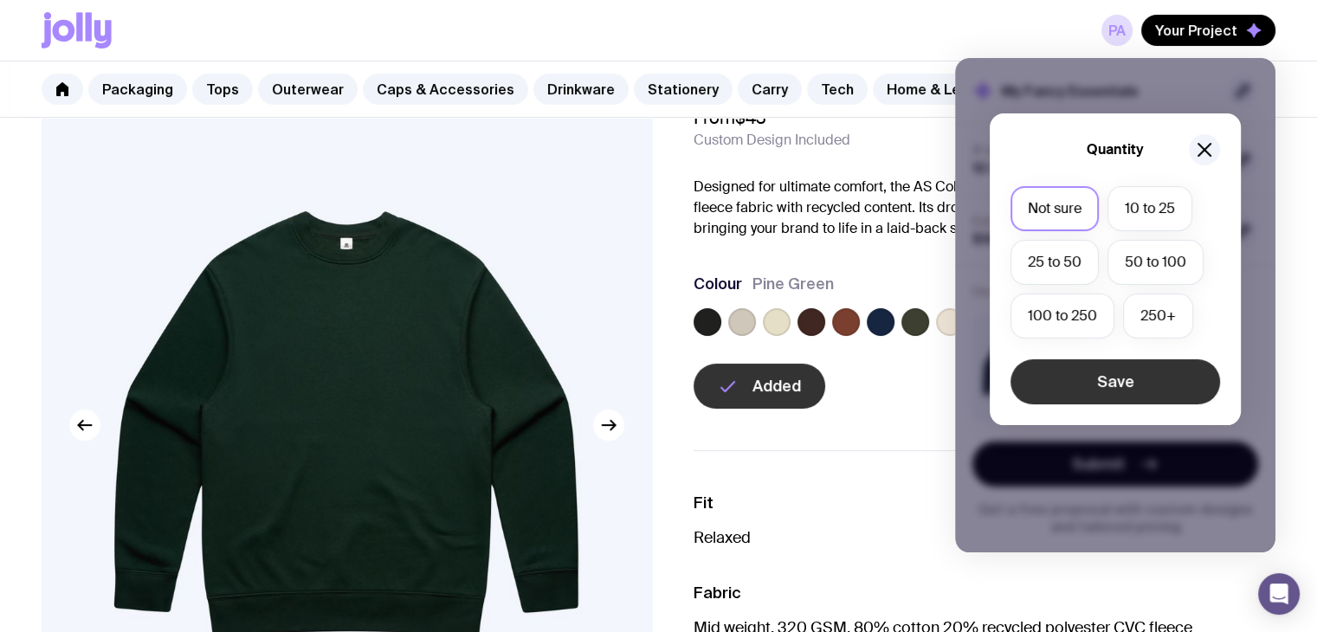
click at [1136, 375] on button "Save" at bounding box center [1116, 381] width 210 height 45
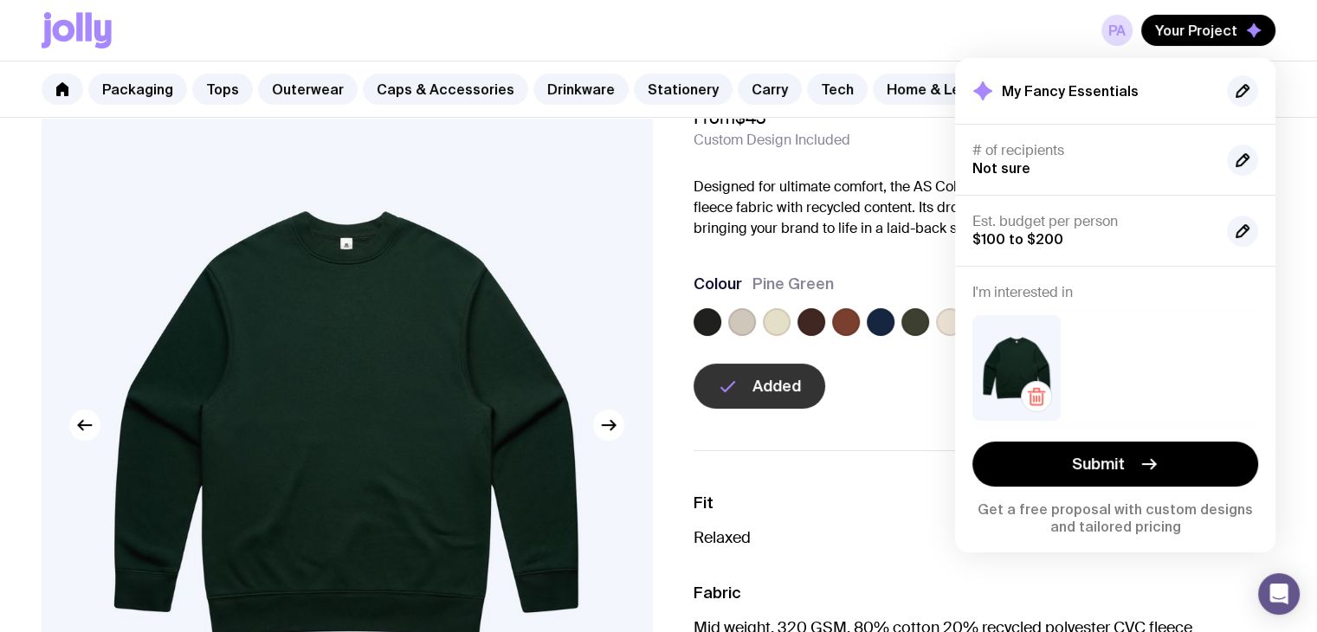
click at [1032, 359] on img at bounding box center [1017, 368] width 88 height 106
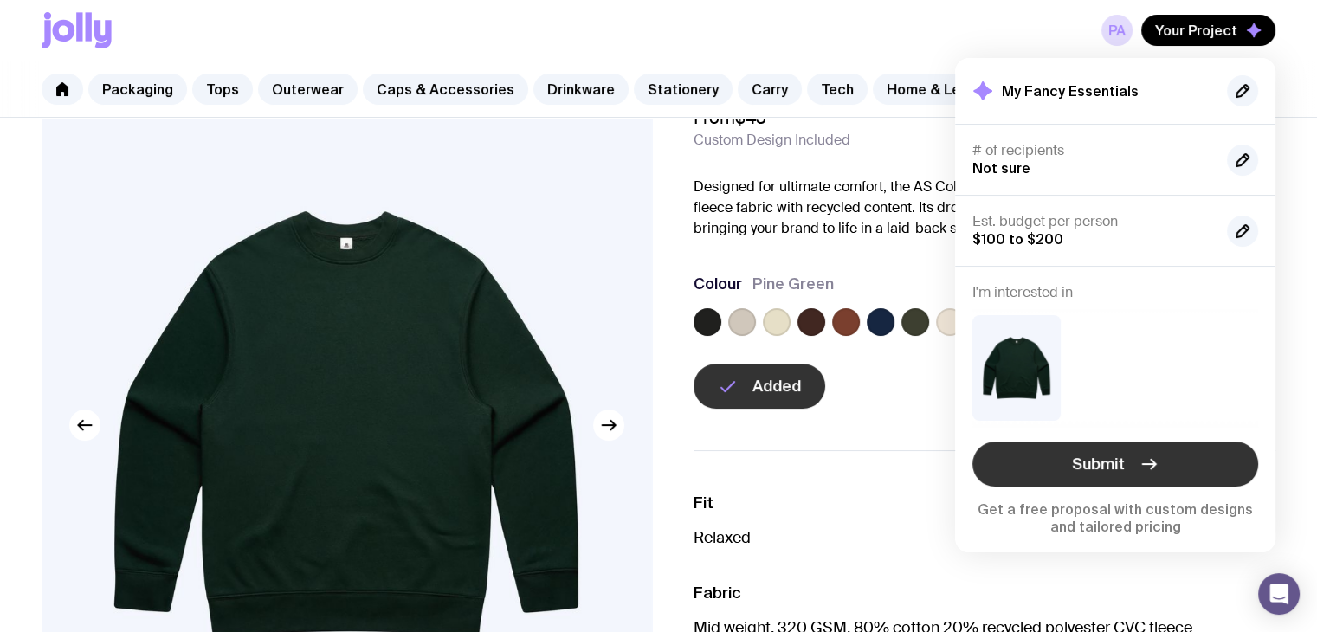
click at [1123, 464] on span "Submit" at bounding box center [1098, 464] width 53 height 21
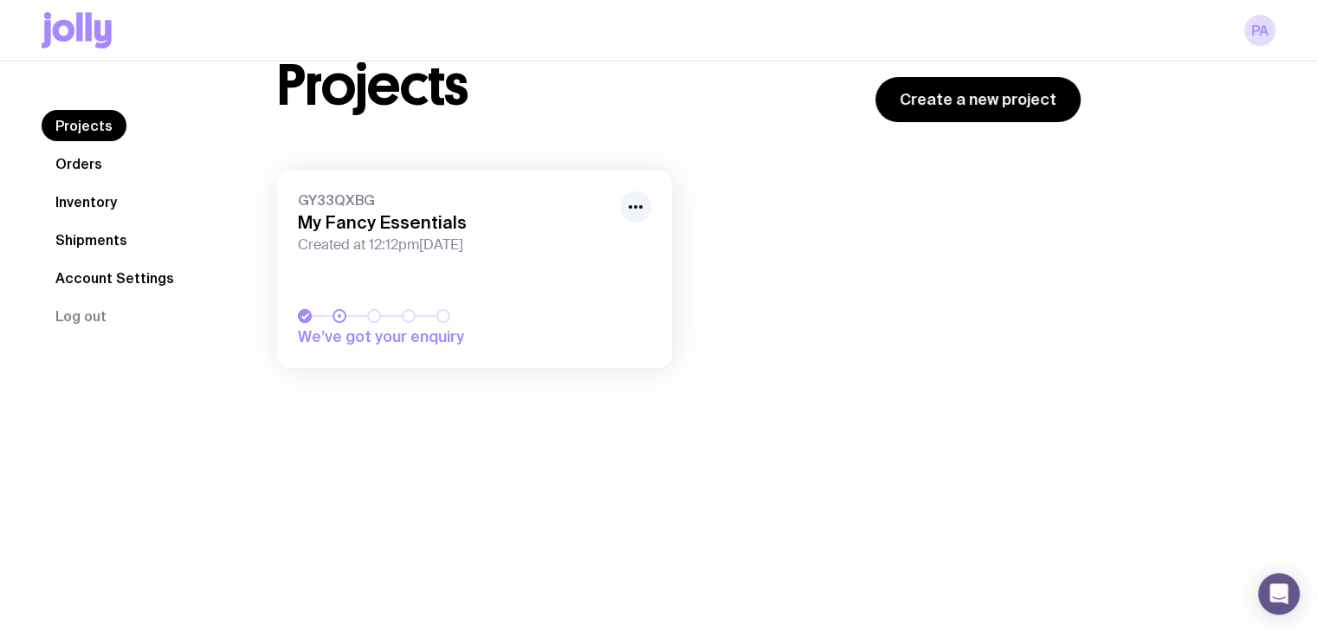
scroll to position [61, 0]
click at [635, 205] on circle "button" at bounding box center [635, 205] width 3 height 3
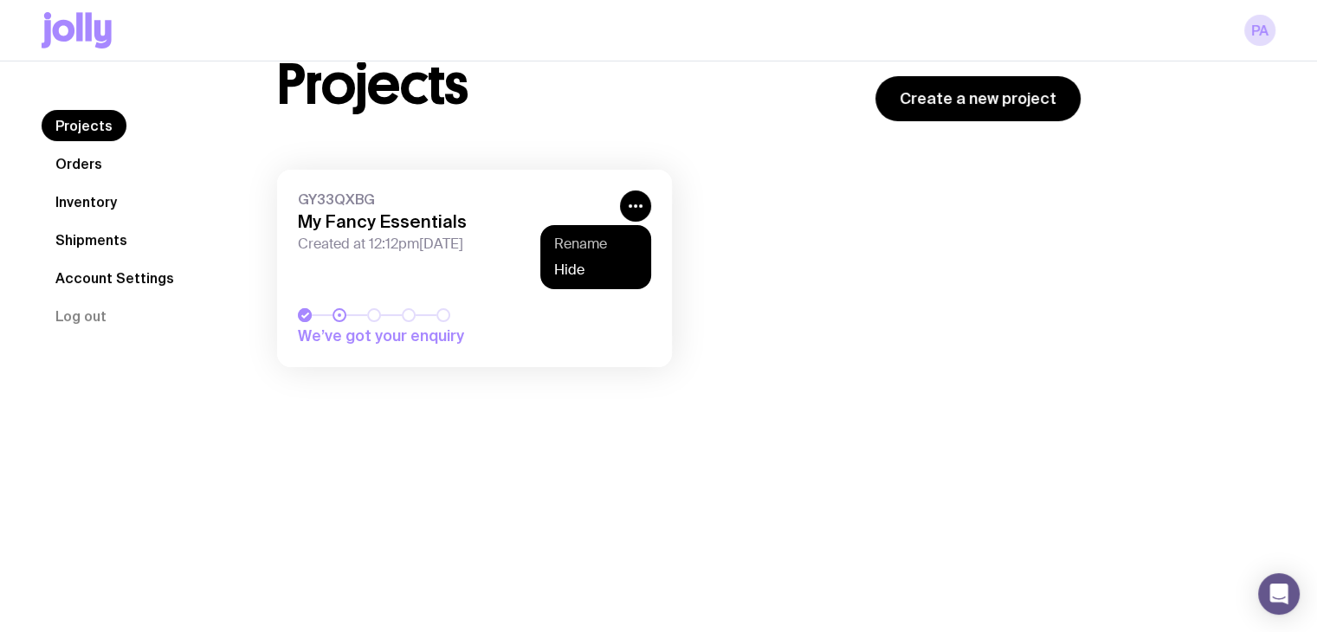
click at [600, 242] on button "Rename" at bounding box center [595, 244] width 83 height 17
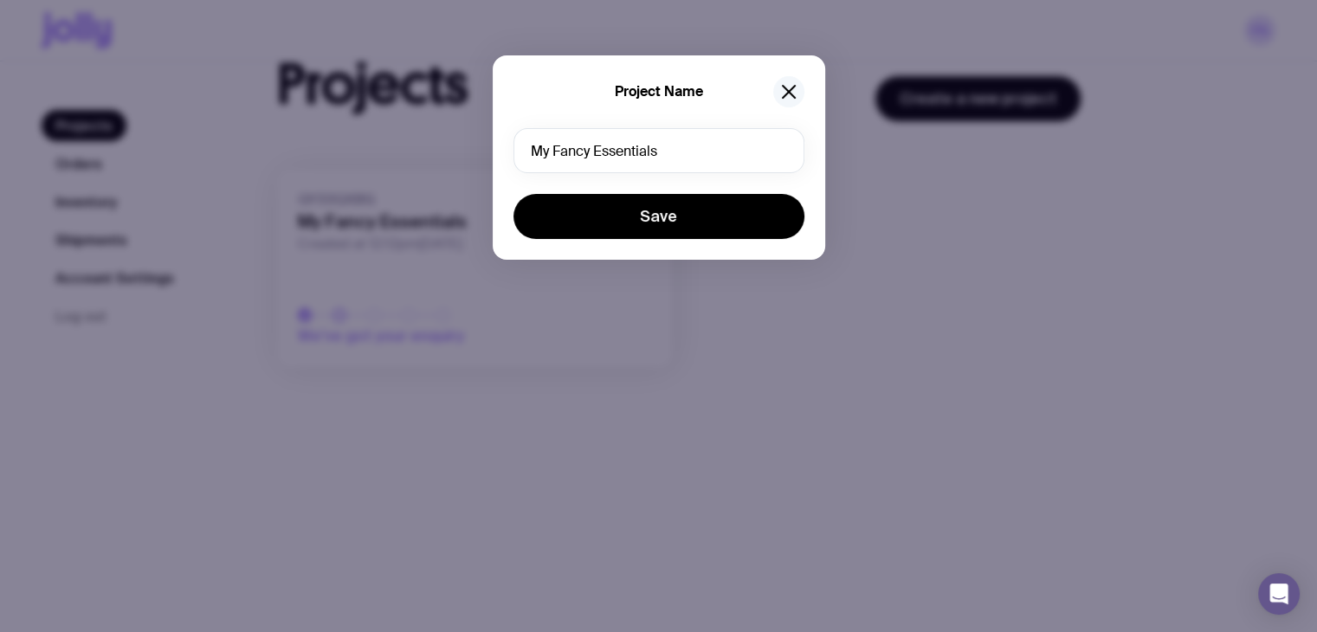
click at [783, 81] on icon "button" at bounding box center [789, 91] width 21 height 21
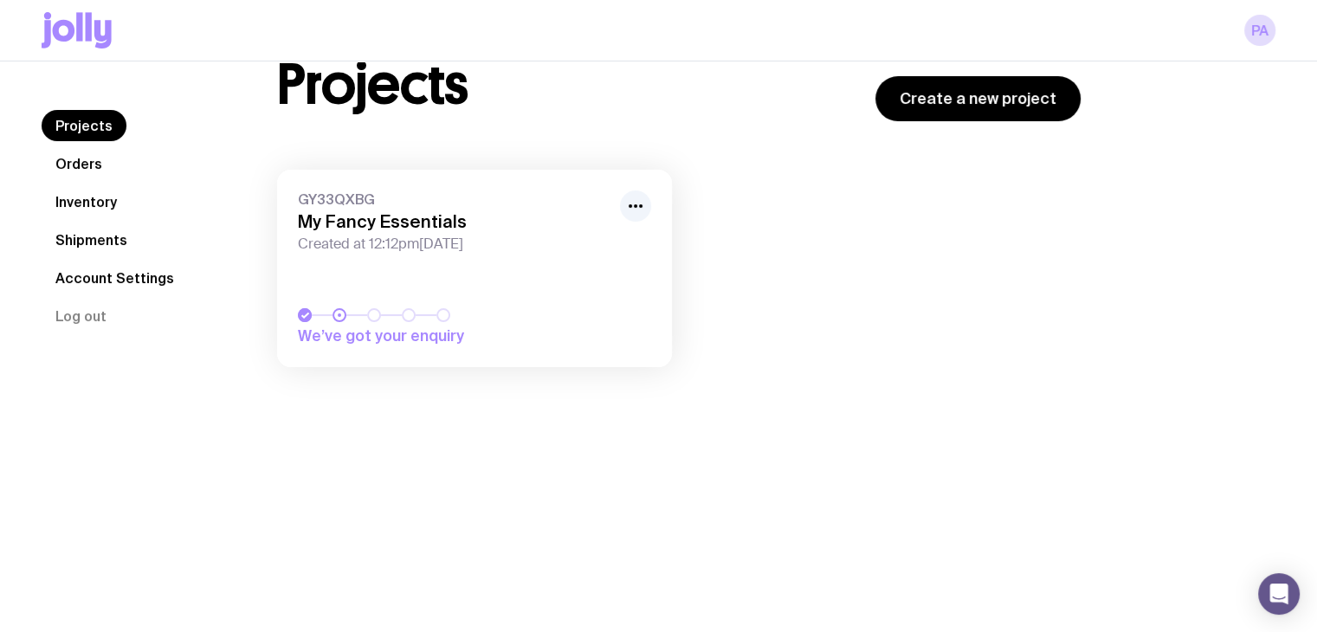
click at [435, 226] on h3 "My Fancy Essentials" at bounding box center [454, 221] width 312 height 21
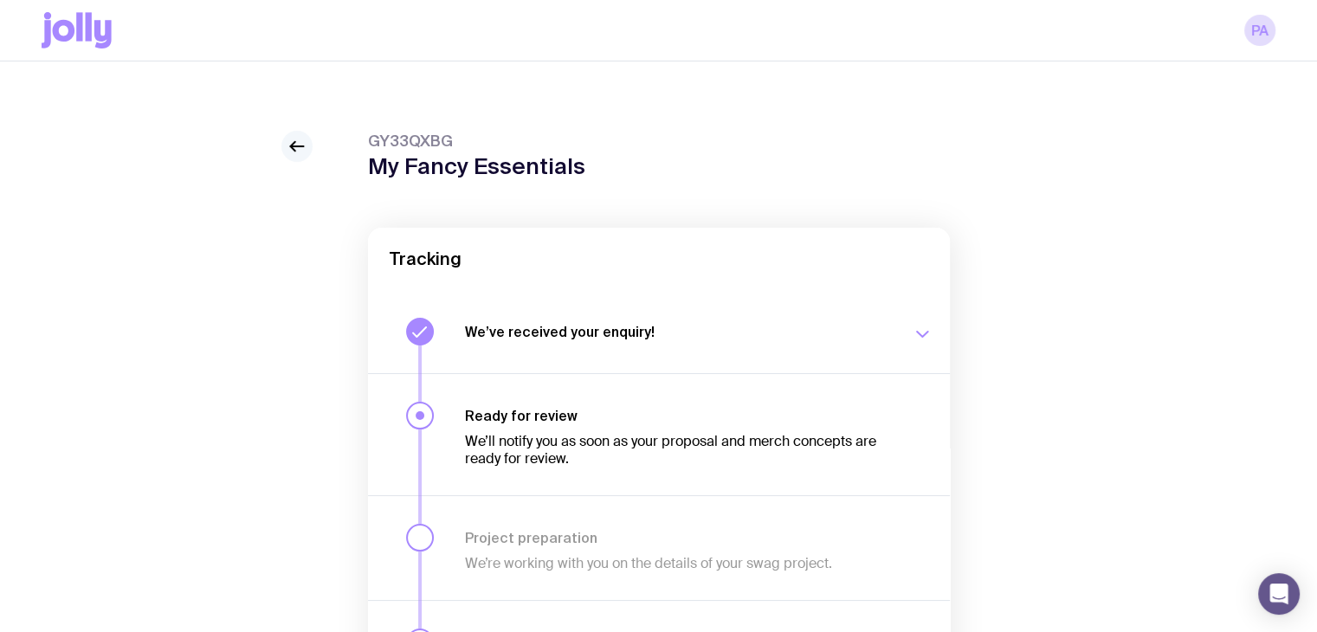
click at [286, 145] on link at bounding box center [297, 146] width 31 height 31
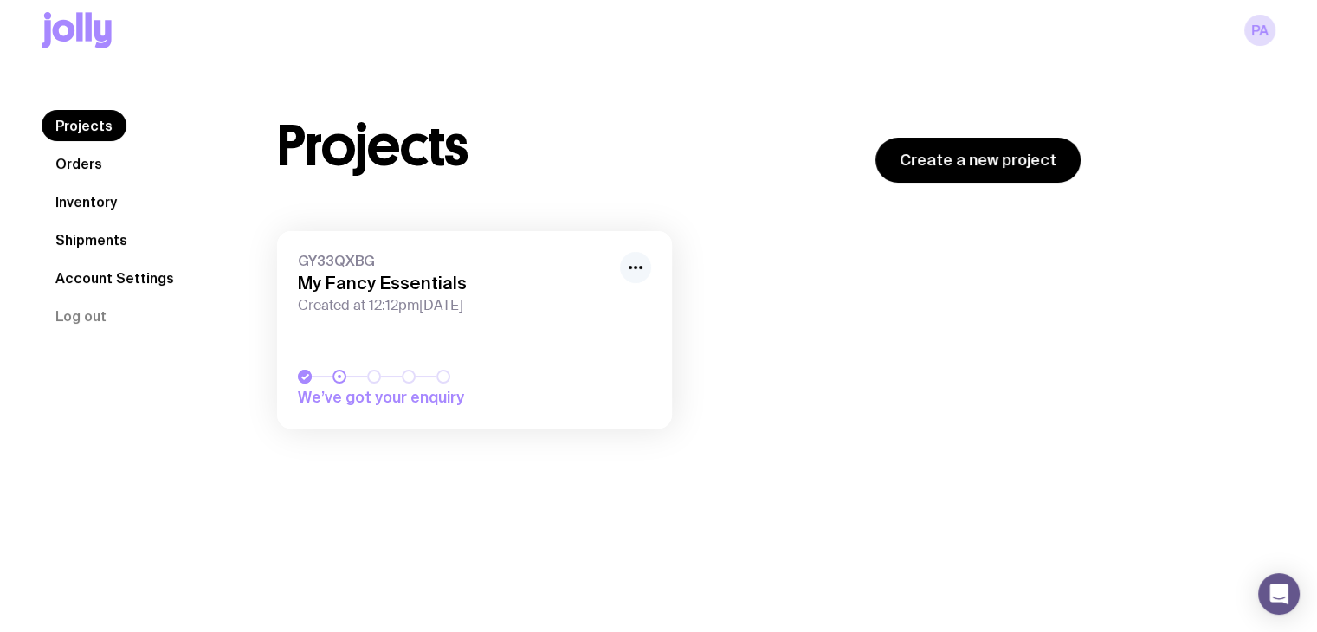
click at [633, 262] on icon "button" at bounding box center [635, 267] width 21 height 21
click at [579, 337] on button "Hide" at bounding box center [595, 331] width 83 height 17
click at [631, 262] on icon "button" at bounding box center [635, 267] width 21 height 21
click at [567, 328] on button "Unhide" at bounding box center [595, 331] width 83 height 17
click at [379, 316] on link "GY33QXBG My Fancy Essentials Created at 12:12pm, Wed 3rd Sep 2025 We’ve got you…" at bounding box center [474, 329] width 395 height 197
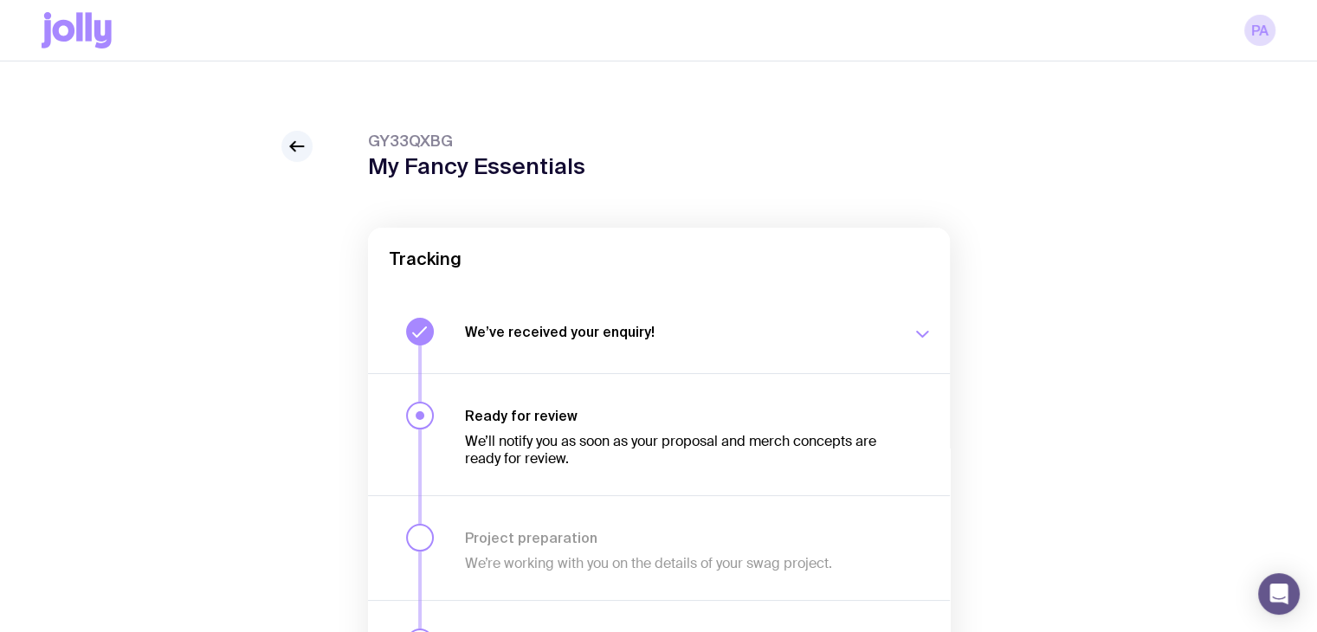
click at [913, 328] on icon "button" at bounding box center [922, 334] width 21 height 21
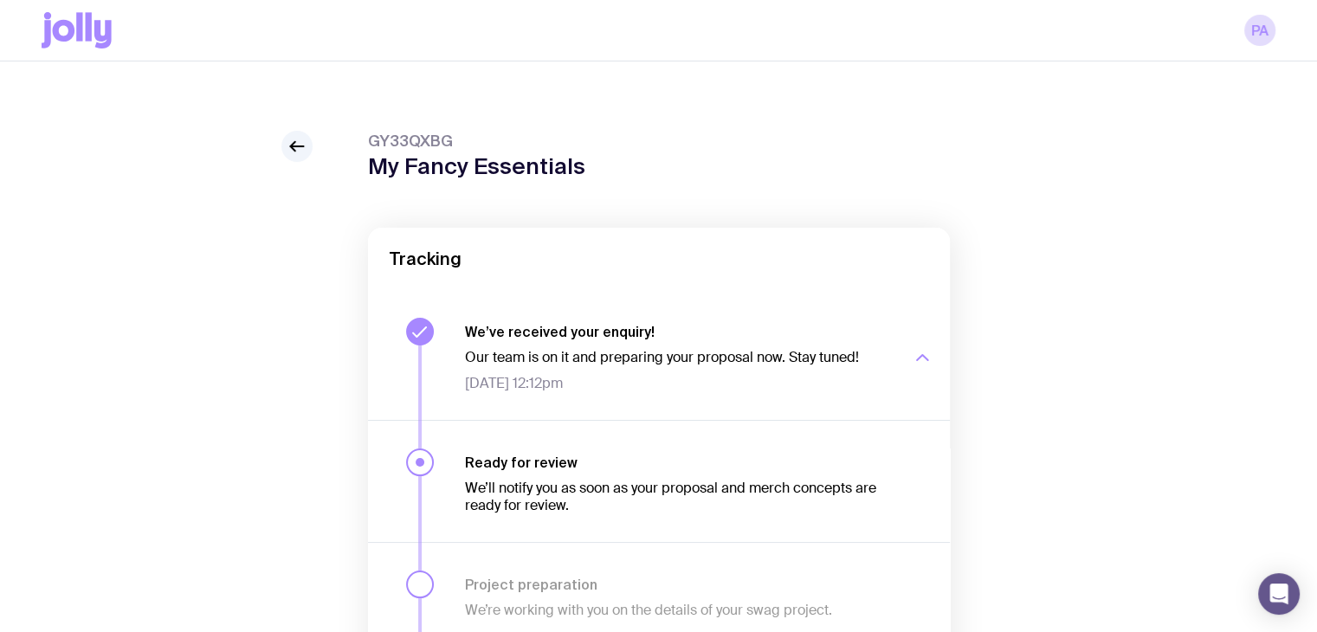
click at [913, 328] on div "button" at bounding box center [922, 357] width 21 height 69
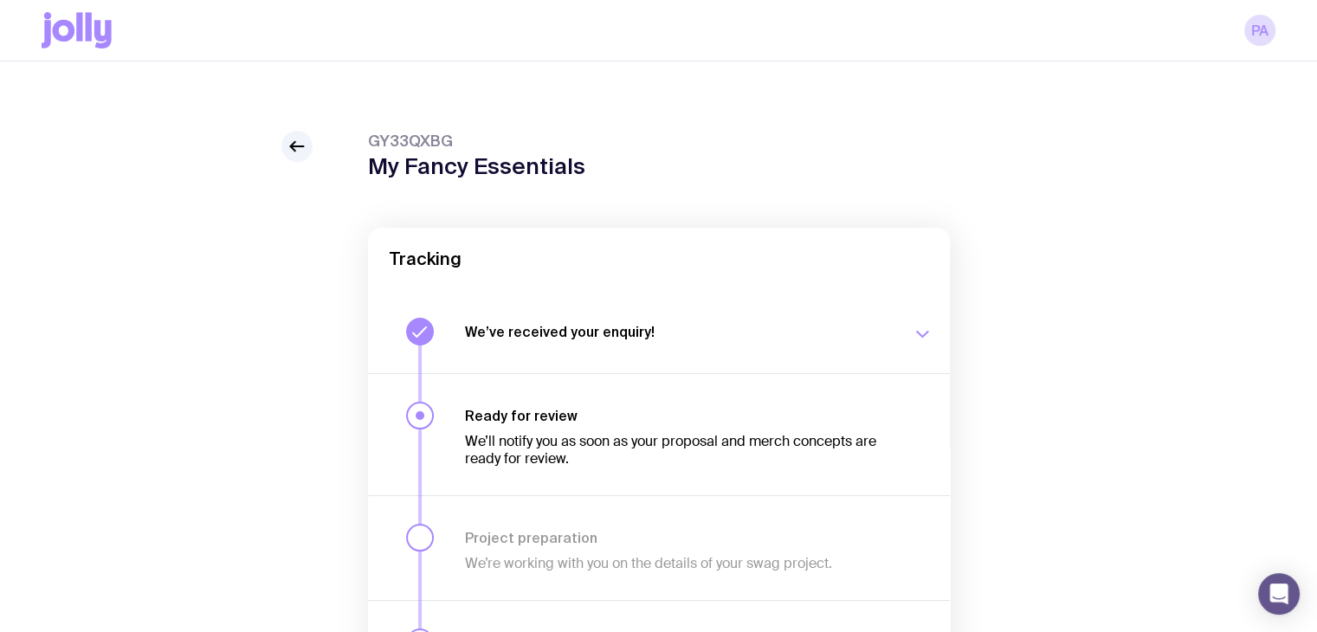
click at [817, 313] on button "We’ve received your enquiry! Our team is on it and preparing your proposal now.…" at bounding box center [659, 331] width 582 height 83
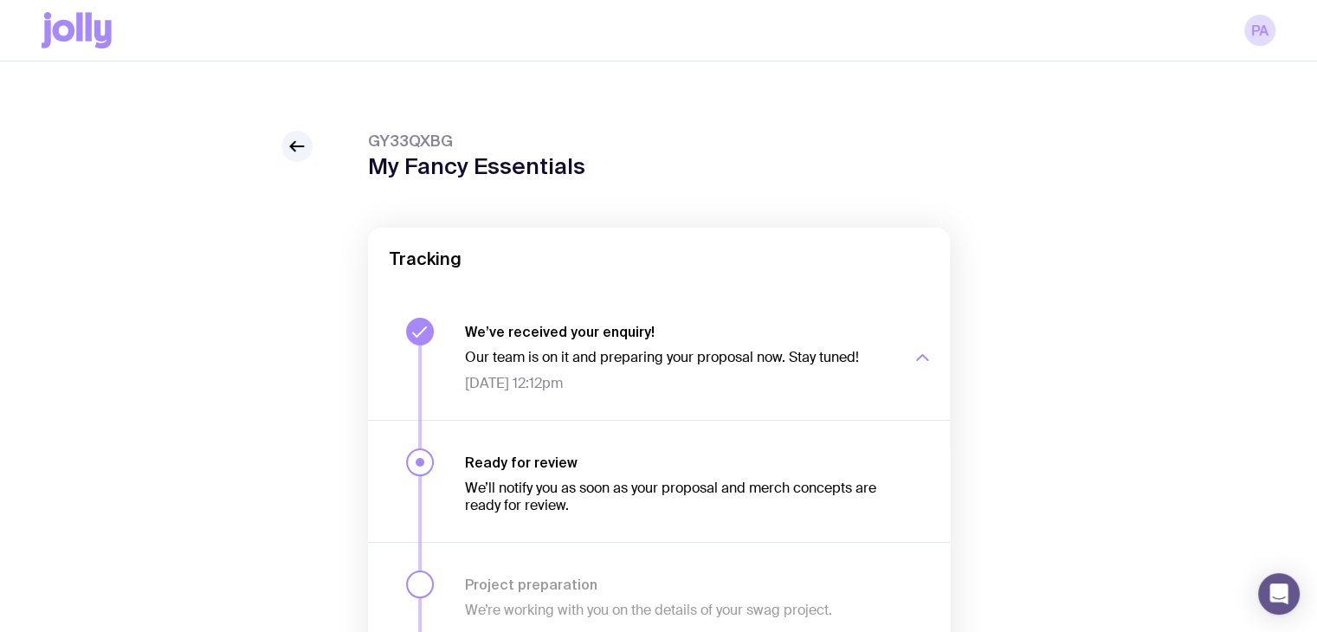
click at [319, 153] on div "GY33QXBG My Fancy Essentials Tracking We’ve received your enquiry! Our team is …" at bounding box center [659, 537] width 1234 height 812
click at [302, 152] on icon at bounding box center [297, 146] width 21 height 21
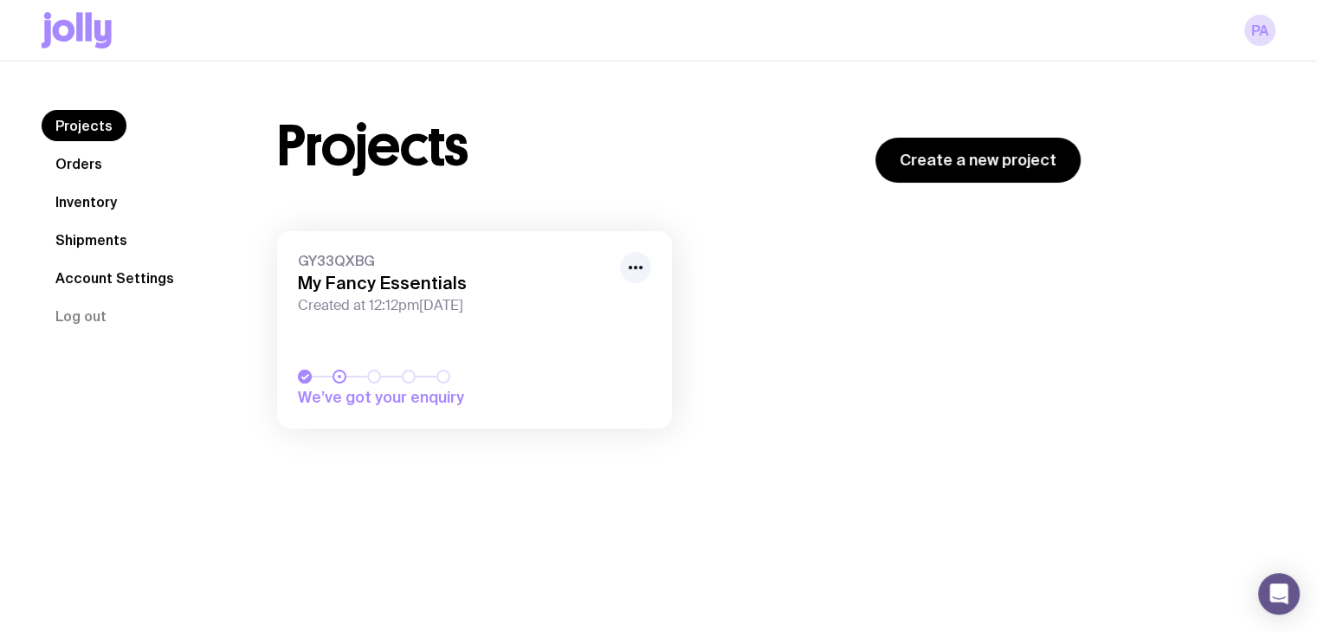
click at [110, 240] on link "Shipments" at bounding box center [92, 239] width 100 height 31
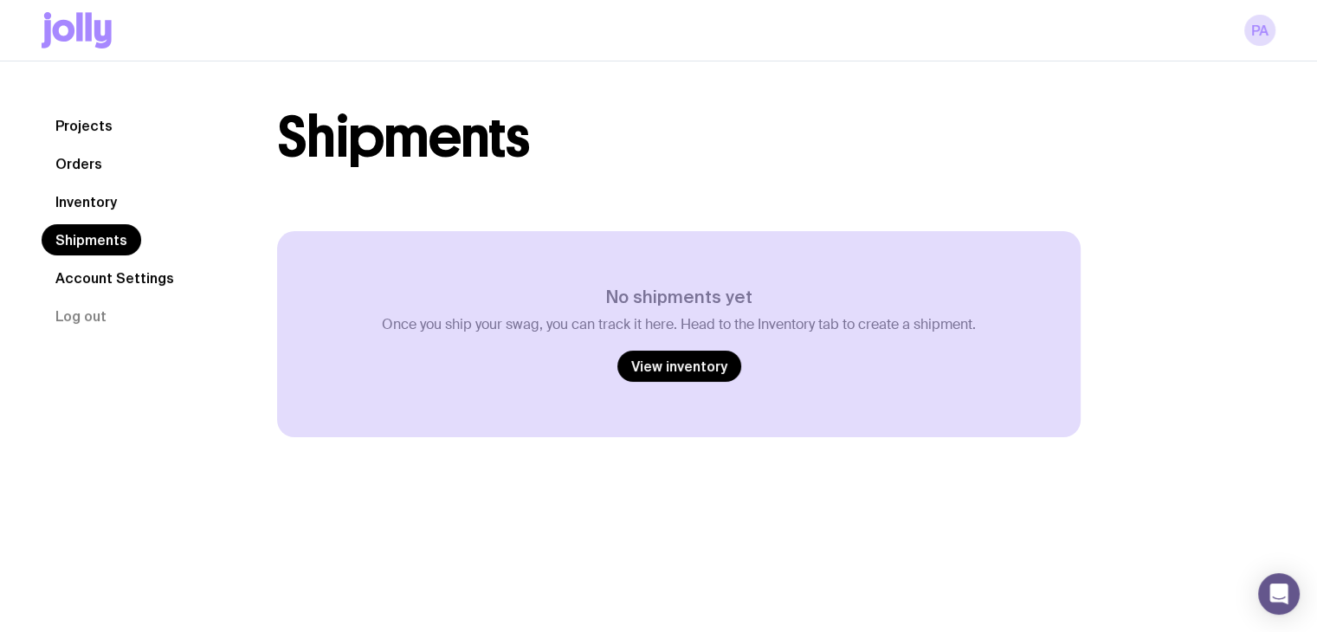
click at [101, 203] on link "Inventory" at bounding box center [86, 201] width 89 height 31
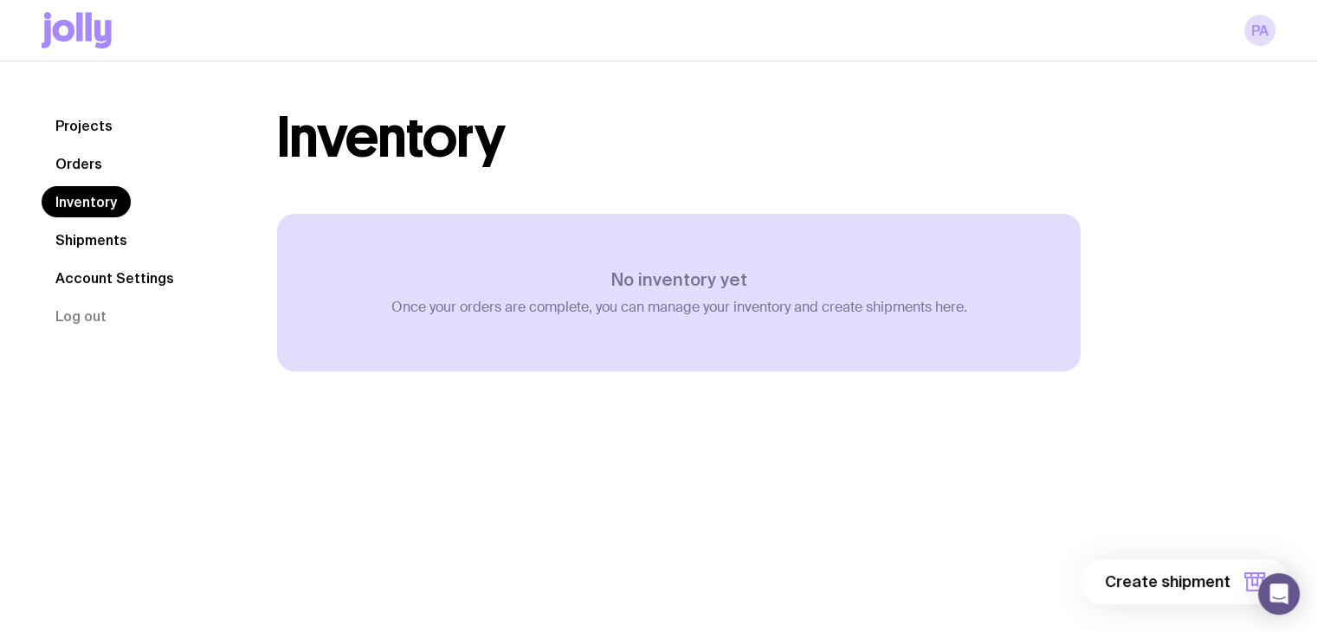
click at [102, 230] on link "Shipments" at bounding box center [92, 239] width 100 height 31
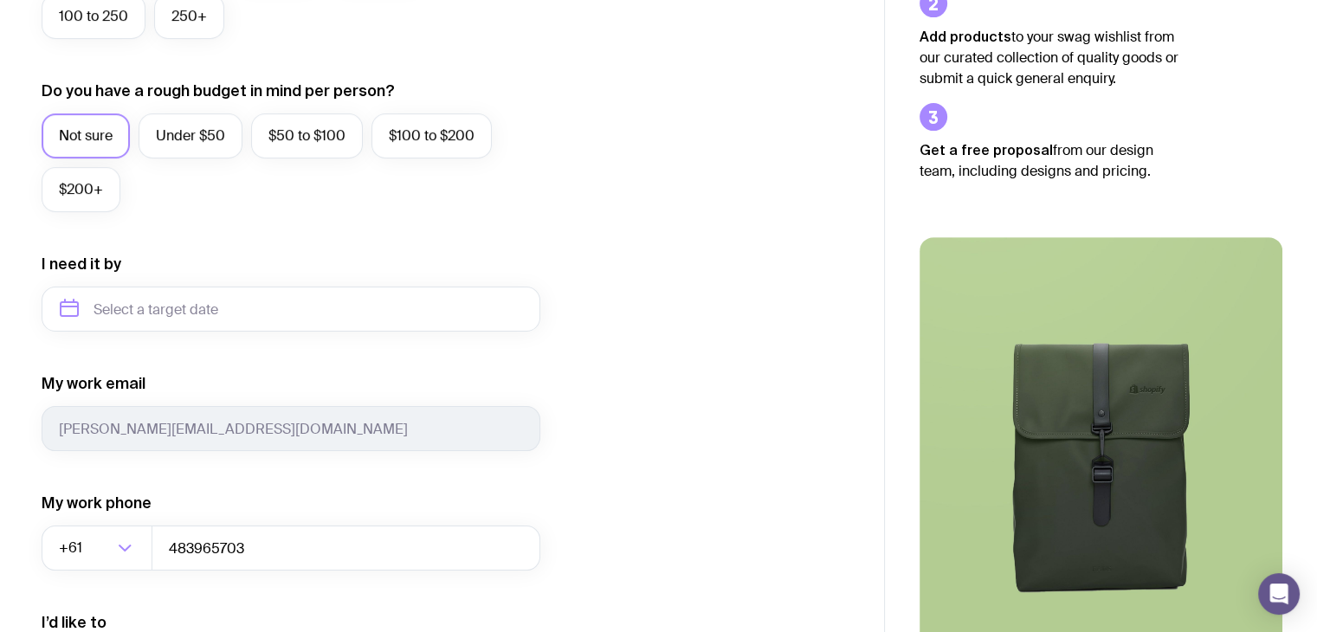
scroll to position [840, 0]
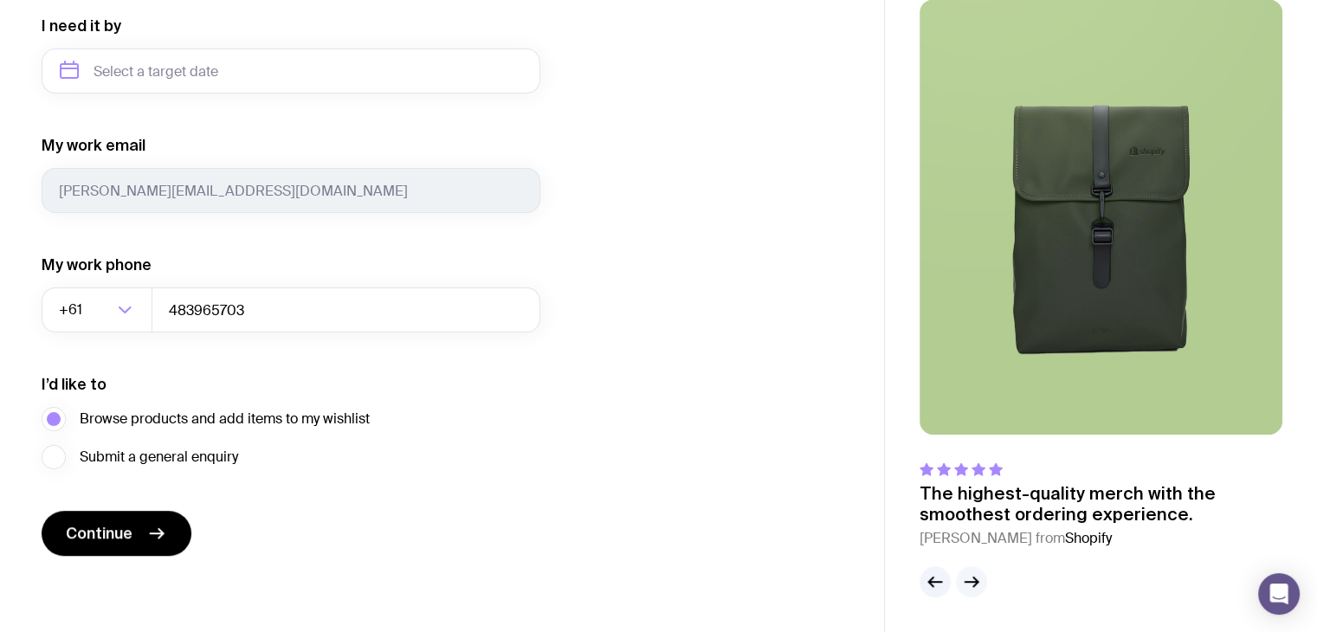
click at [977, 582] on icon "button" at bounding box center [972, 582] width 13 height 0
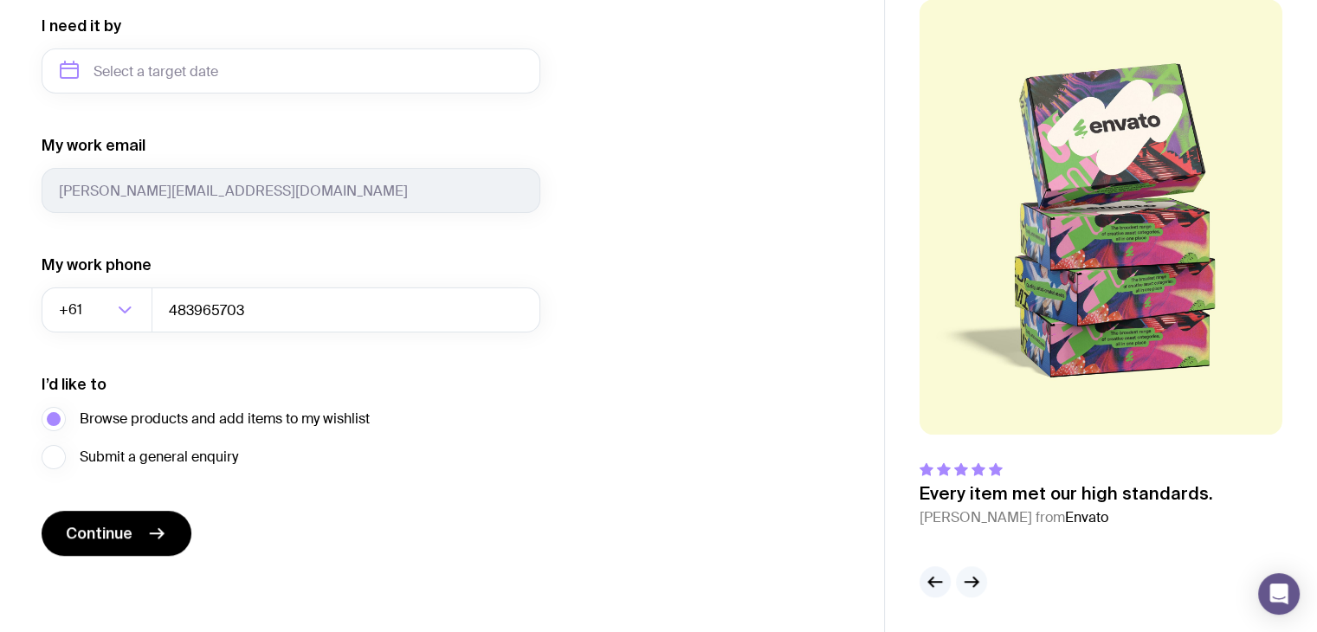
click at [977, 582] on icon "button" at bounding box center [972, 582] width 13 height 0
